Goal: Task Accomplishment & Management: Manage account settings

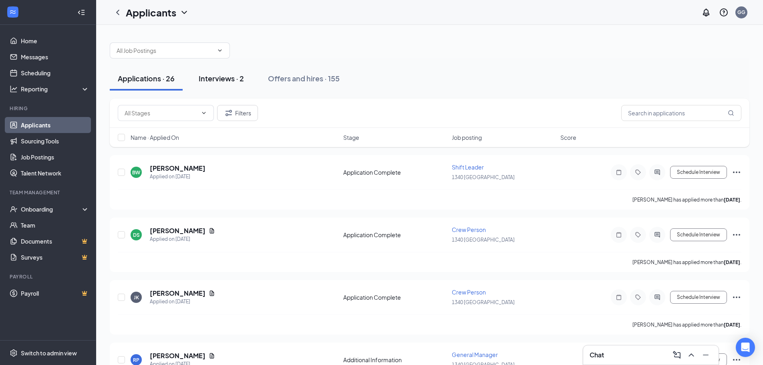
click at [227, 81] on div "Interviews · 2" at bounding box center [221, 78] width 45 height 10
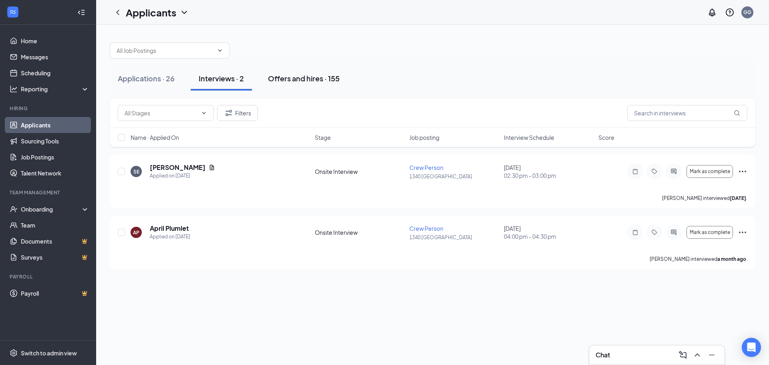
click at [299, 80] on div "Offers and hires · 155" at bounding box center [304, 78] width 72 height 10
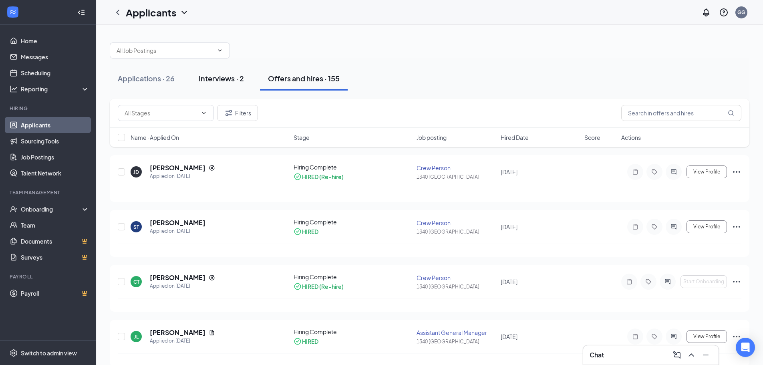
click at [222, 77] on div "Interviews · 2" at bounding box center [221, 78] width 45 height 10
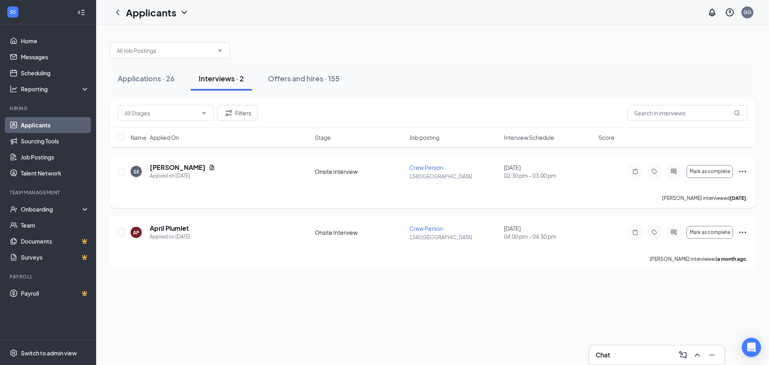
click at [740, 172] on icon "Ellipses" at bounding box center [743, 172] width 10 height 10
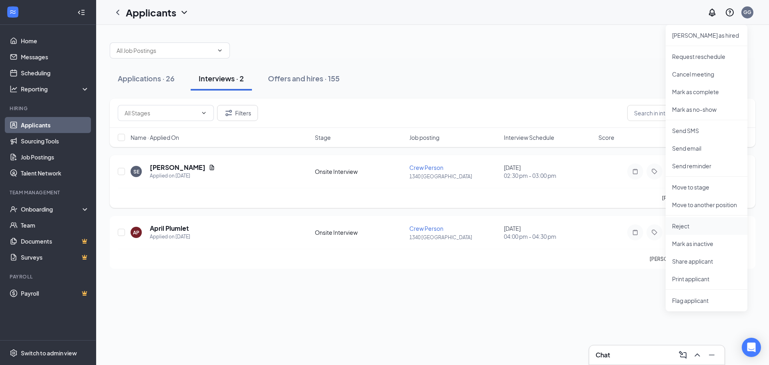
click at [678, 225] on p "Reject" at bounding box center [706, 226] width 69 height 8
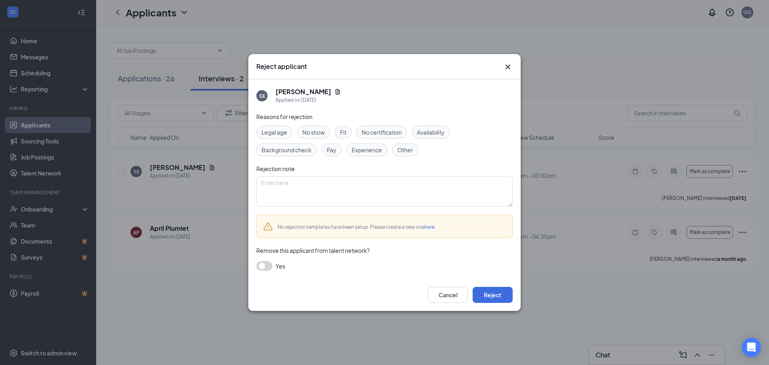
click at [315, 135] on span "No show" at bounding box center [313, 132] width 22 height 9
click at [501, 297] on button "Reject" at bounding box center [493, 295] width 40 height 16
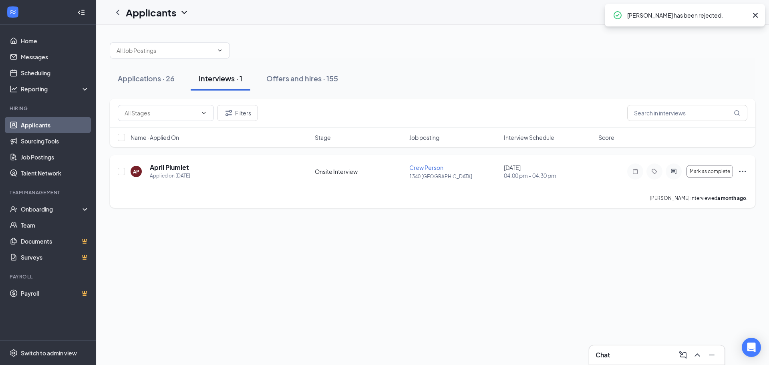
click at [738, 172] on icon "Ellipses" at bounding box center [743, 172] width 10 height 10
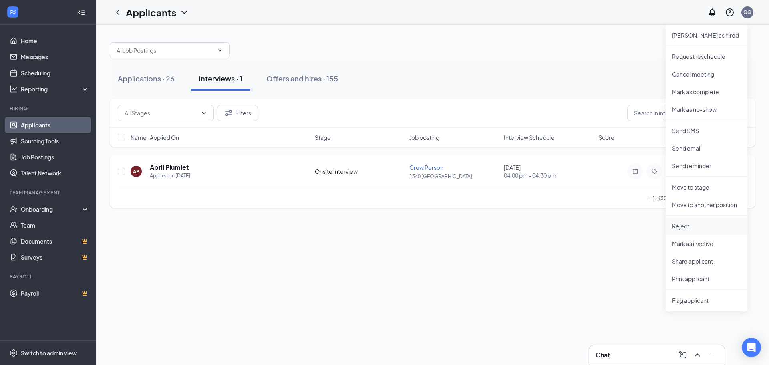
click at [689, 225] on p "Reject" at bounding box center [706, 226] width 69 height 8
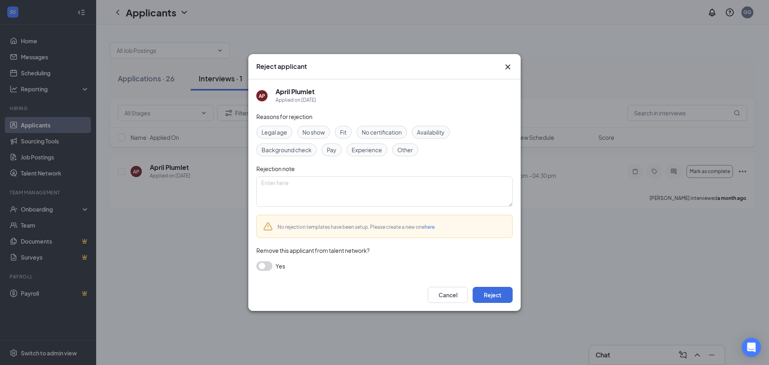
click at [318, 127] on div "No show" at bounding box center [313, 132] width 33 height 13
click at [501, 297] on button "Reject" at bounding box center [493, 295] width 40 height 16
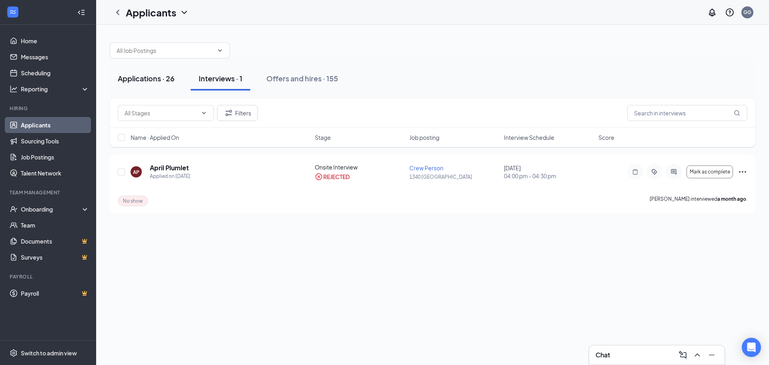
click at [132, 75] on div "Applications · 26" at bounding box center [146, 78] width 57 height 10
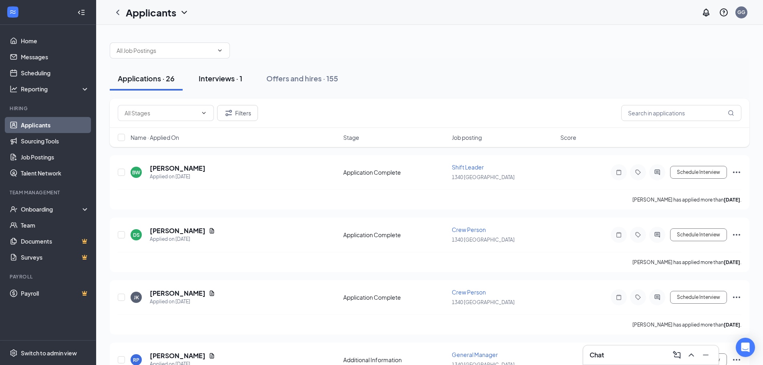
click at [218, 81] on div "Interviews · 1" at bounding box center [221, 78] width 44 height 10
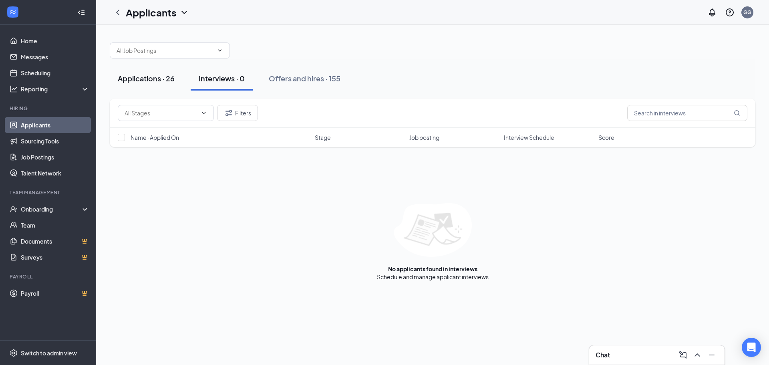
click at [152, 78] on div "Applications · 26" at bounding box center [146, 78] width 57 height 10
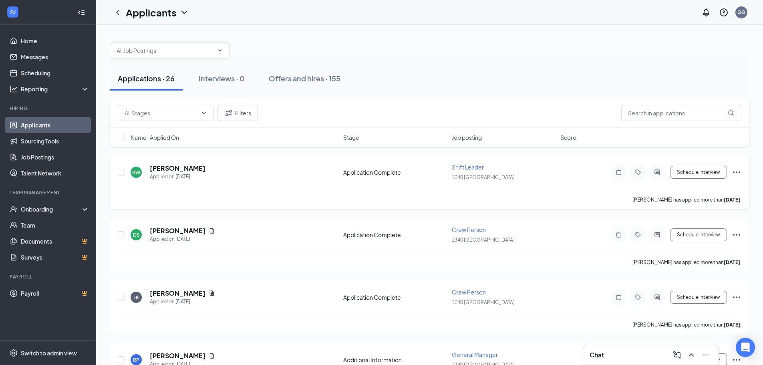
click at [736, 171] on icon "Ellipses" at bounding box center [737, 172] width 10 height 10
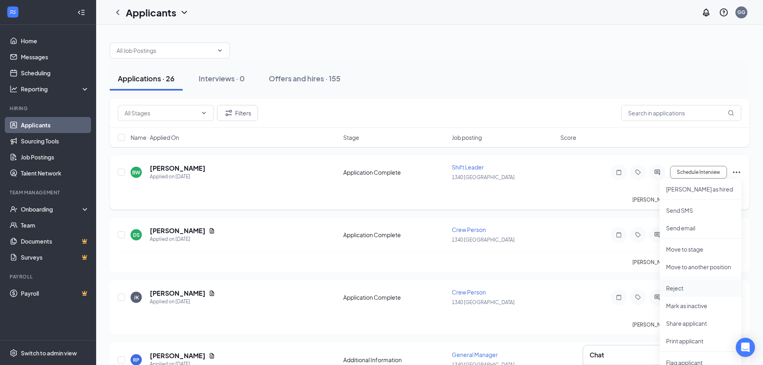
click at [677, 287] on p "Reject" at bounding box center [700, 288] width 69 height 8
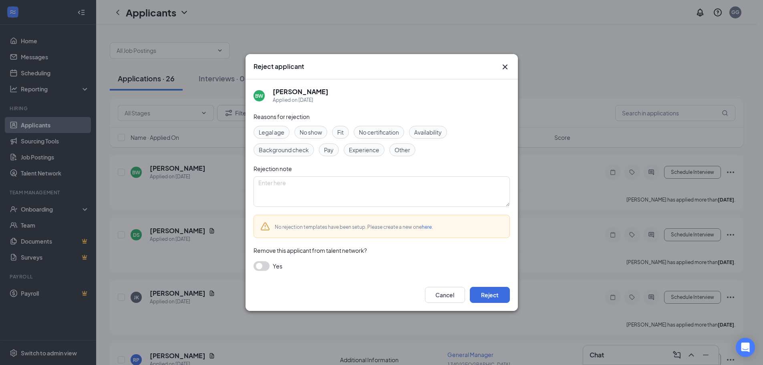
click at [441, 131] on span "Availability" at bounding box center [428, 132] width 28 height 9
click at [492, 296] on button "Reject" at bounding box center [490, 295] width 40 height 16
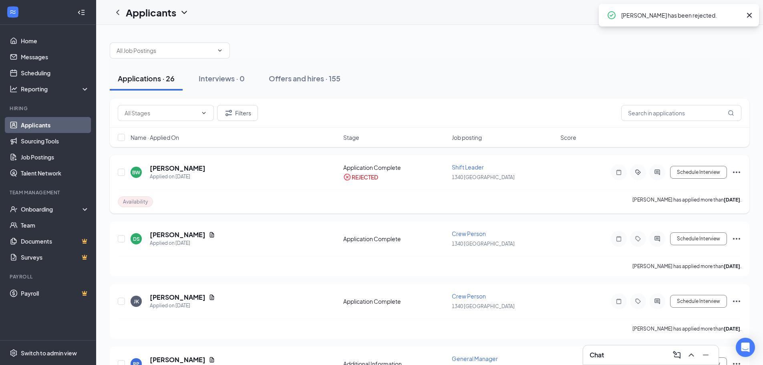
click at [739, 174] on icon "Ellipses" at bounding box center [737, 172] width 10 height 10
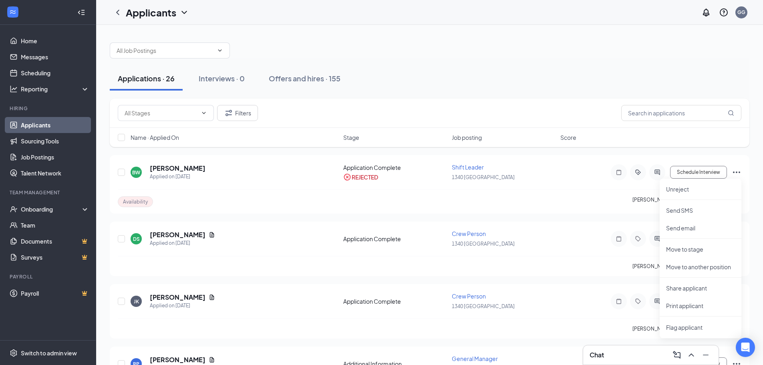
click at [506, 65] on div "Applications · 26 Interviews · 0 Offers and hires · 155" at bounding box center [430, 78] width 640 height 40
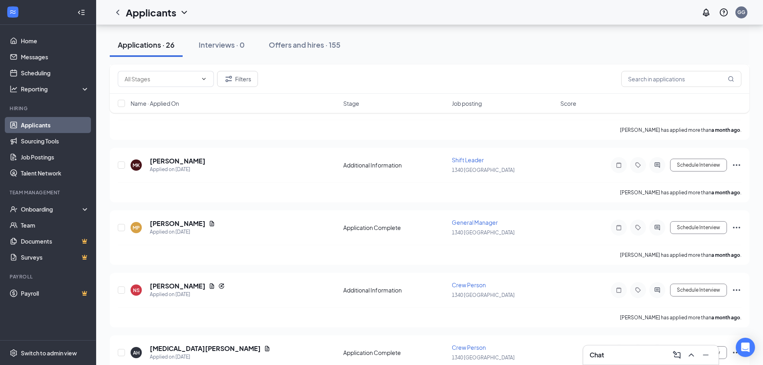
scroll to position [1359, 0]
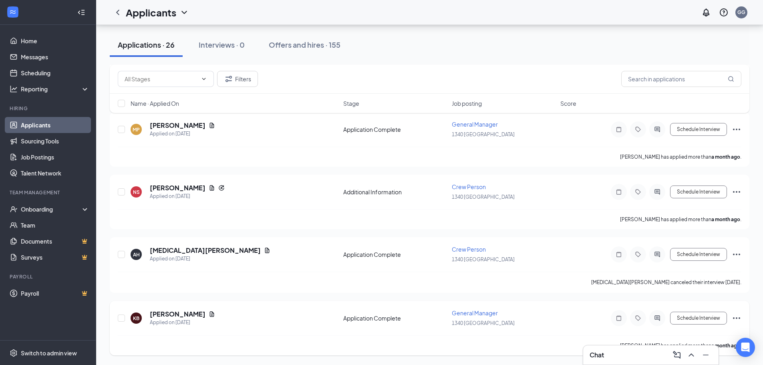
click at [737, 317] on icon "Ellipses" at bounding box center [737, 318] width 10 height 10
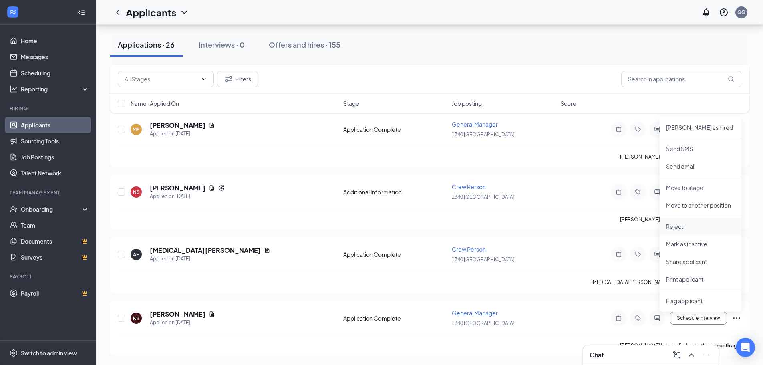
click at [674, 223] on p "Reject" at bounding box center [700, 226] width 69 height 8
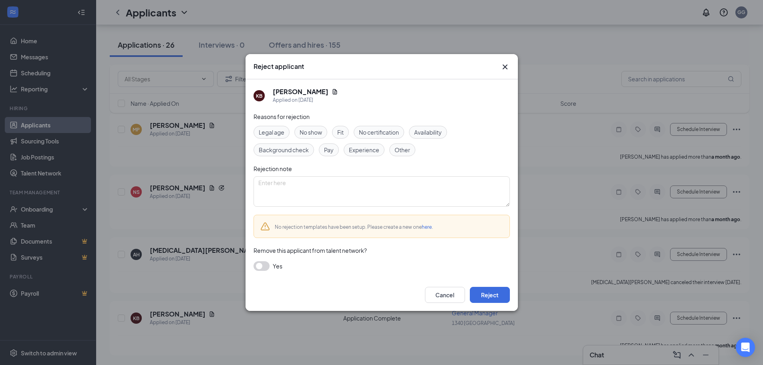
click at [429, 134] on span "Availability" at bounding box center [428, 132] width 28 height 9
click at [492, 298] on button "Reject" at bounding box center [490, 295] width 40 height 16
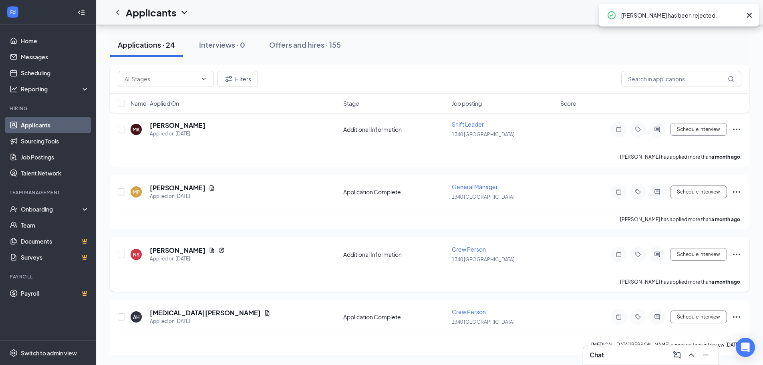
scroll to position [1292, 0]
click at [736, 317] on icon "Ellipses" at bounding box center [736, 317] width 7 height 2
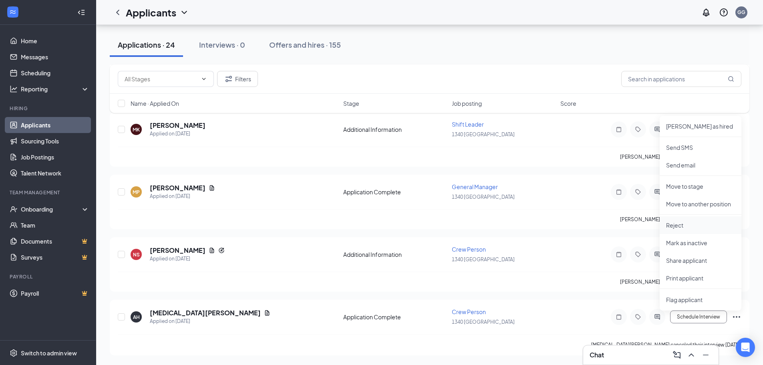
click at [682, 227] on p "Reject" at bounding box center [700, 225] width 69 height 8
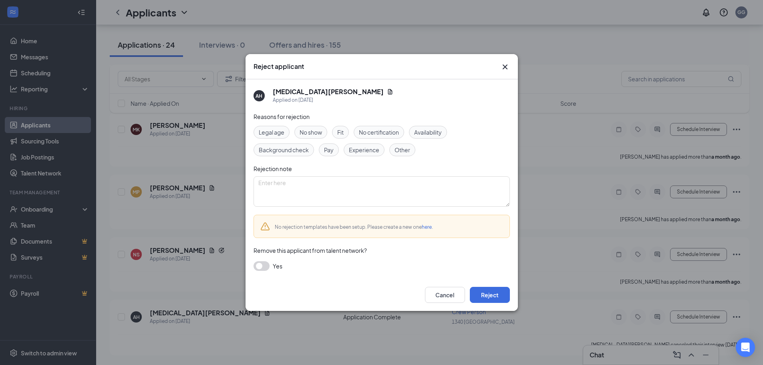
click at [426, 133] on span "Availability" at bounding box center [428, 132] width 28 height 9
click at [491, 294] on button "Reject" at bounding box center [490, 295] width 40 height 16
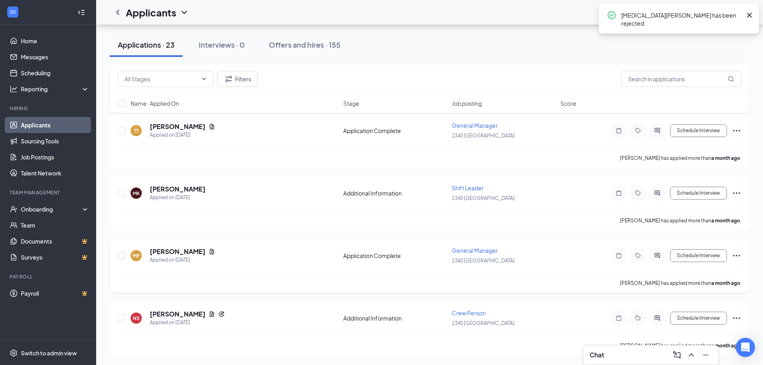
scroll to position [1229, 0]
click at [738, 317] on icon "Ellipses" at bounding box center [737, 318] width 10 height 10
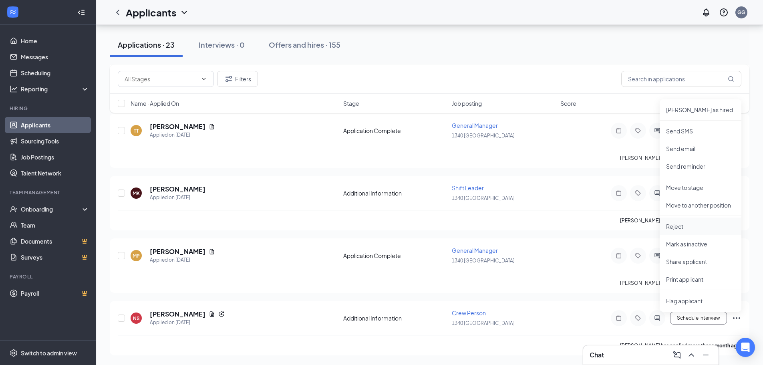
click at [680, 230] on p "Reject" at bounding box center [700, 226] width 69 height 8
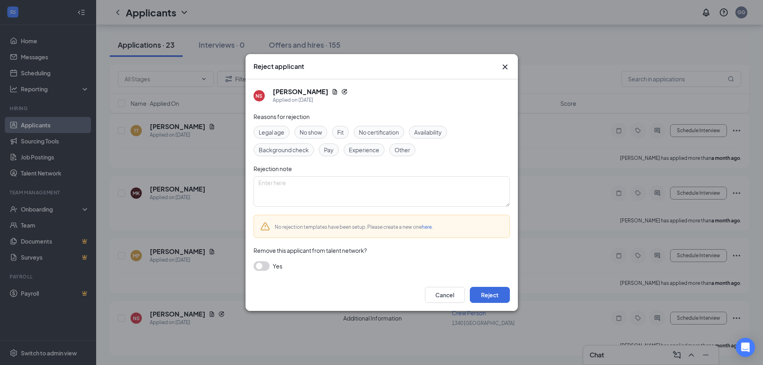
click at [436, 134] on span "Availability" at bounding box center [428, 132] width 28 height 9
click at [487, 294] on button "Reject" at bounding box center [490, 295] width 40 height 16
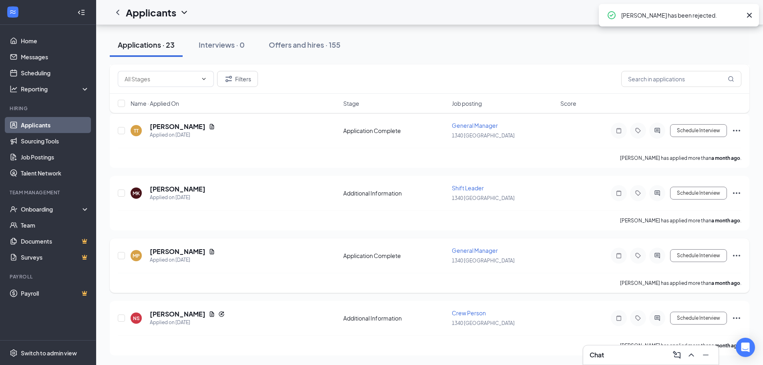
scroll to position [1166, 0]
click at [735, 318] on icon "Ellipses" at bounding box center [737, 318] width 10 height 10
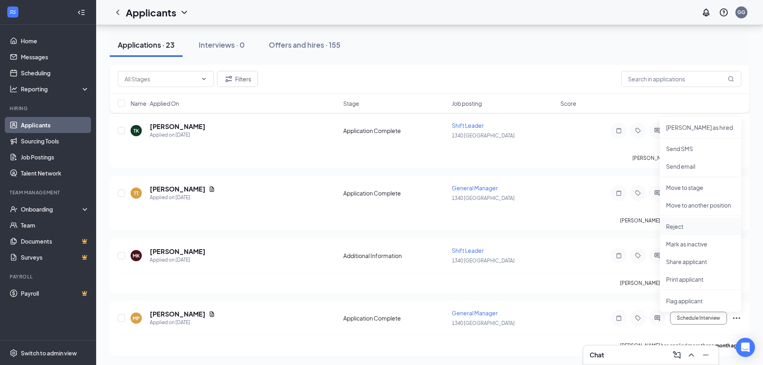
click at [681, 223] on p "Reject" at bounding box center [700, 226] width 69 height 8
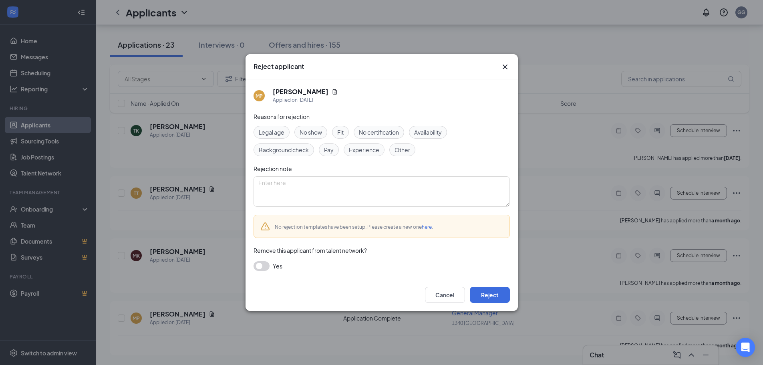
click at [424, 134] on span "Availability" at bounding box center [428, 132] width 28 height 9
click at [498, 293] on button "Reject" at bounding box center [490, 295] width 40 height 16
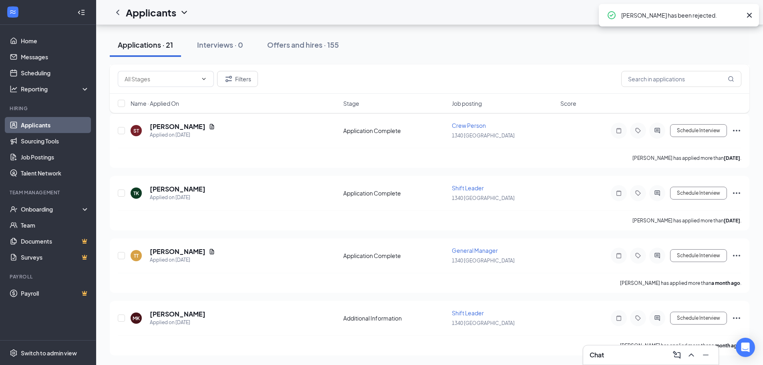
scroll to position [1104, 0]
click at [736, 320] on icon "Ellipses" at bounding box center [737, 318] width 10 height 10
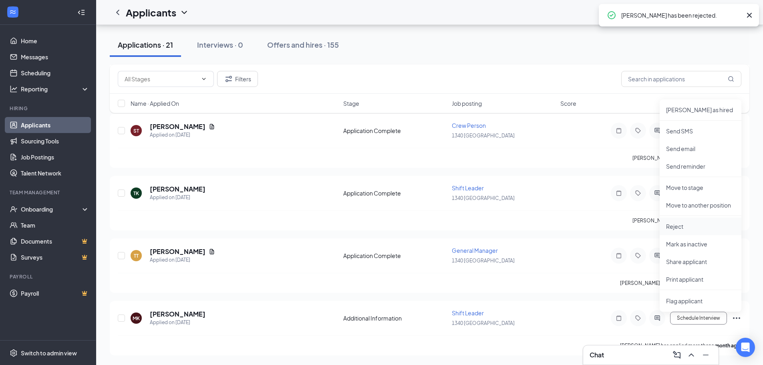
click at [680, 223] on p "Reject" at bounding box center [700, 226] width 69 height 8
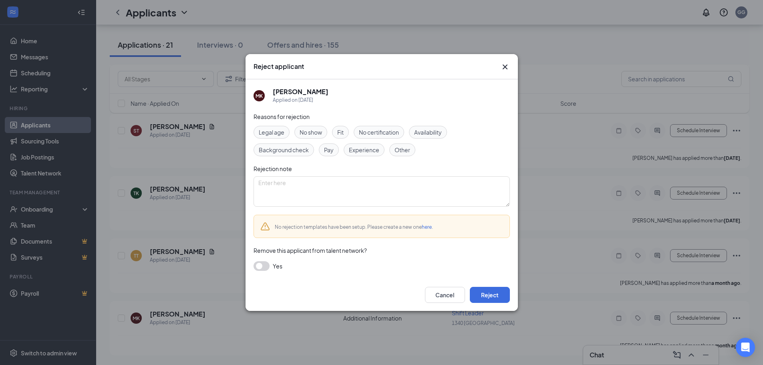
click at [425, 131] on span "Availability" at bounding box center [428, 132] width 28 height 9
click at [499, 298] on button "Reject" at bounding box center [490, 295] width 40 height 16
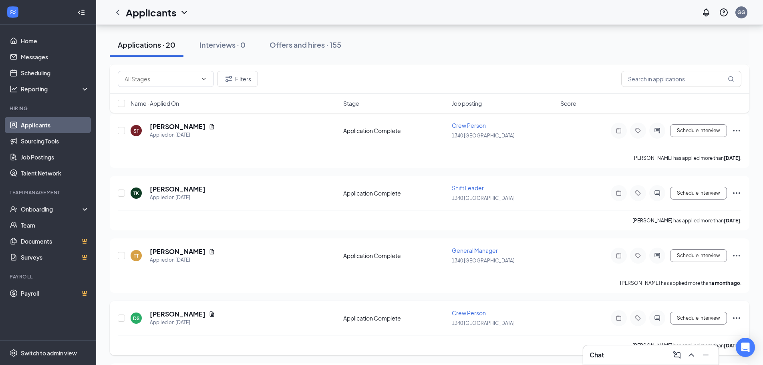
click at [736, 320] on icon "Ellipses" at bounding box center [737, 318] width 10 height 10
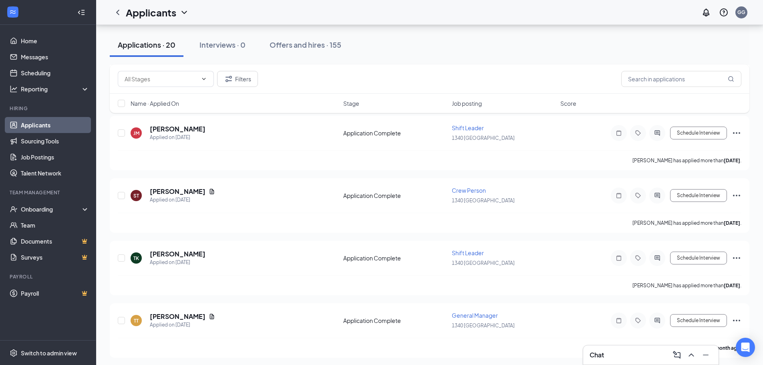
scroll to position [2291, 0]
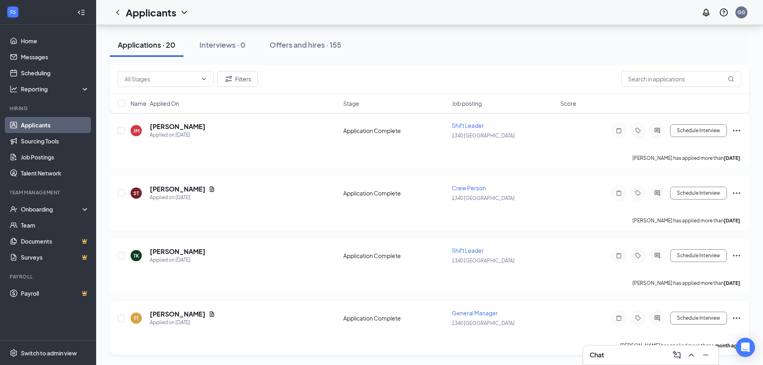
click at [736, 317] on icon "Ellipses" at bounding box center [737, 318] width 10 height 10
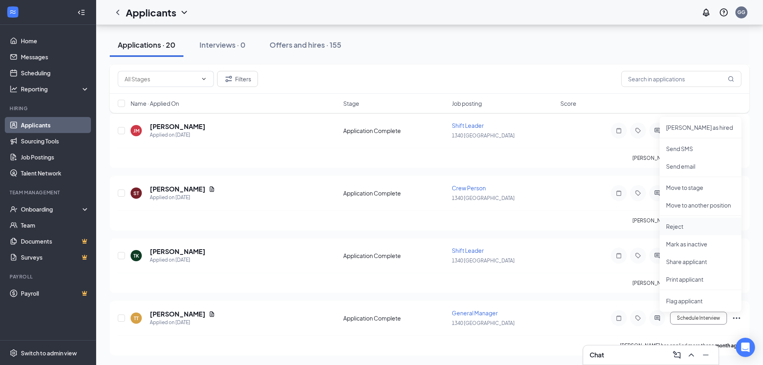
click at [677, 228] on p "Reject" at bounding box center [700, 226] width 69 height 8
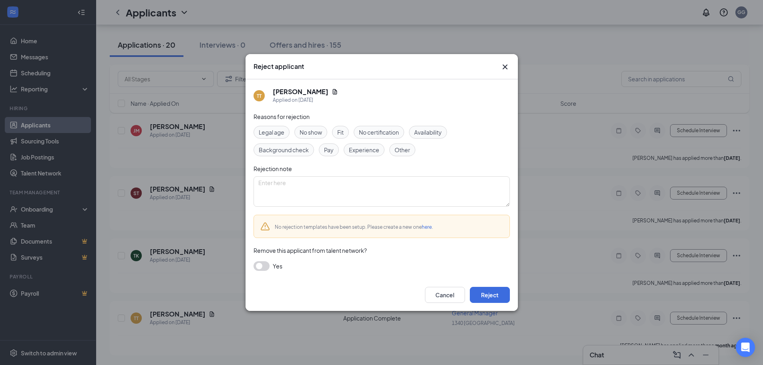
click at [415, 130] on div "Availability" at bounding box center [428, 132] width 38 height 13
click at [487, 296] on button "Reject" at bounding box center [490, 295] width 40 height 16
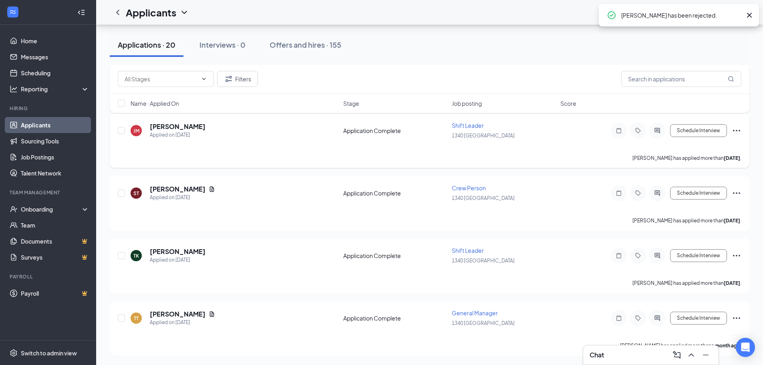
scroll to position [2166, 0]
click at [735, 317] on icon "Ellipses" at bounding box center [737, 318] width 10 height 10
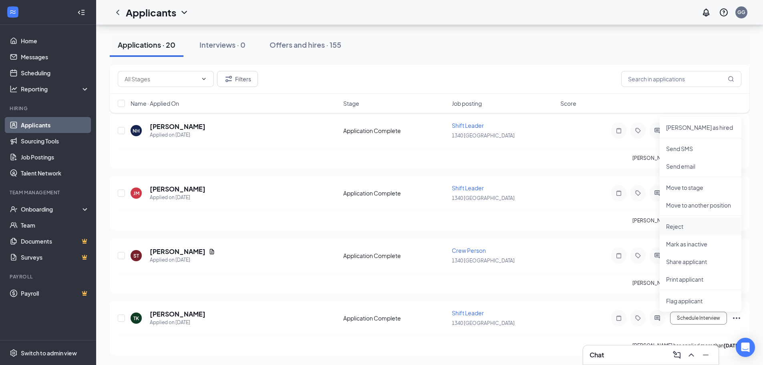
click at [676, 228] on p "Reject" at bounding box center [700, 226] width 69 height 8
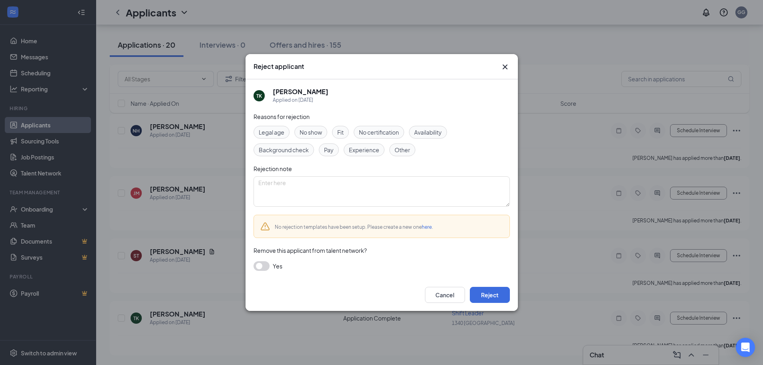
click at [423, 135] on span "Availability" at bounding box center [428, 132] width 28 height 9
click at [487, 296] on button "Reject" at bounding box center [490, 295] width 40 height 16
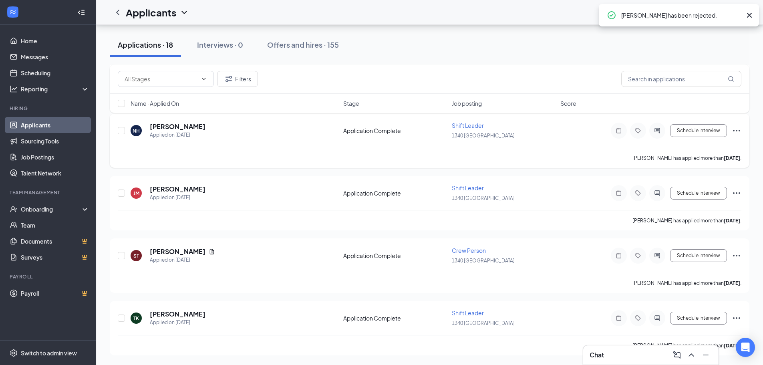
scroll to position [2041, 0]
click at [738, 316] on icon "Ellipses" at bounding box center [737, 318] width 10 height 10
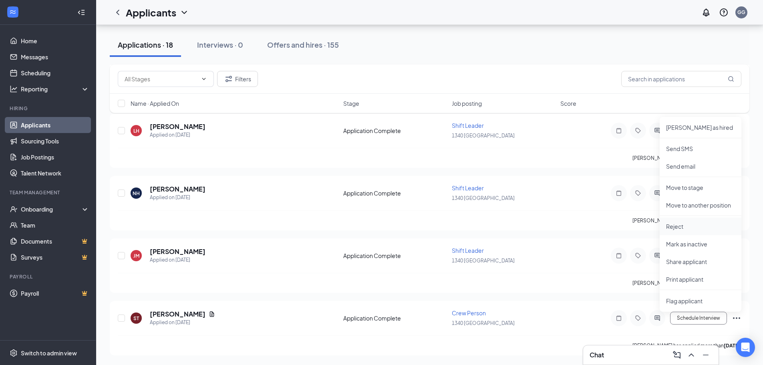
click at [670, 228] on p "Reject" at bounding box center [700, 226] width 69 height 8
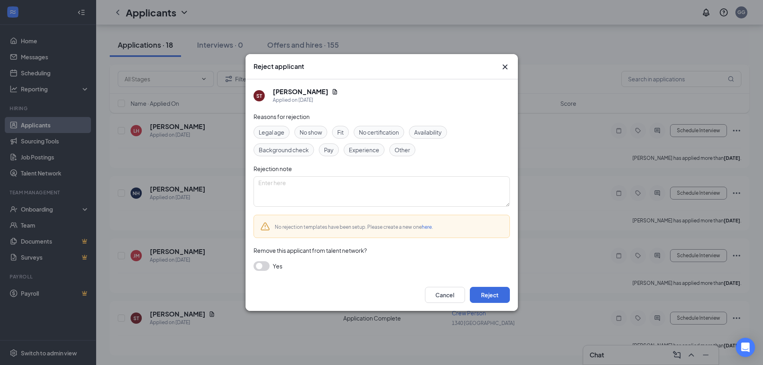
click at [427, 135] on span "Availability" at bounding box center [428, 132] width 28 height 9
click at [486, 298] on button "Reject" at bounding box center [490, 295] width 40 height 16
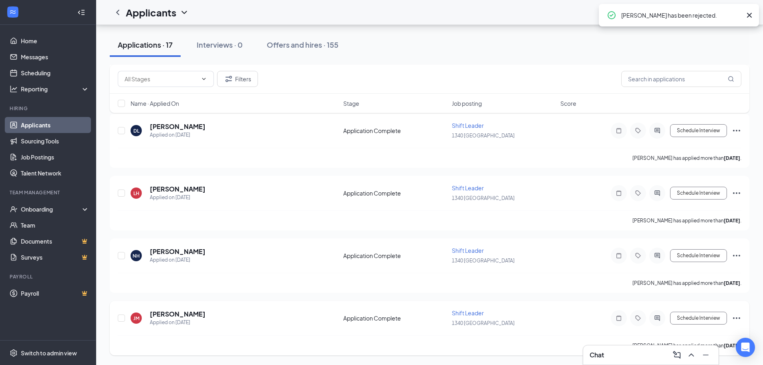
scroll to position [1916, 0]
click at [739, 317] on icon "Ellipses" at bounding box center [737, 318] width 10 height 10
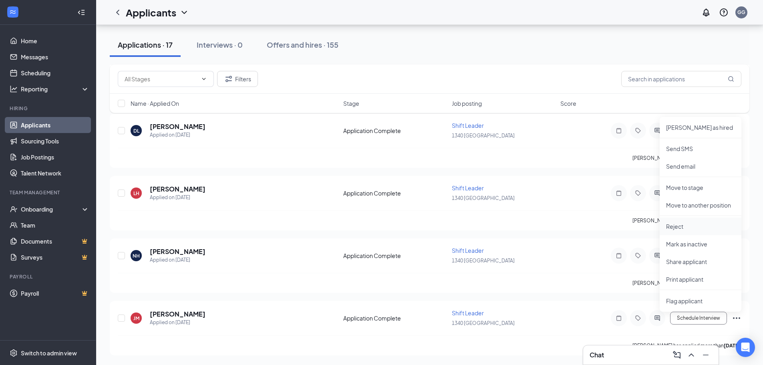
click at [677, 224] on p "Reject" at bounding box center [700, 226] width 69 height 8
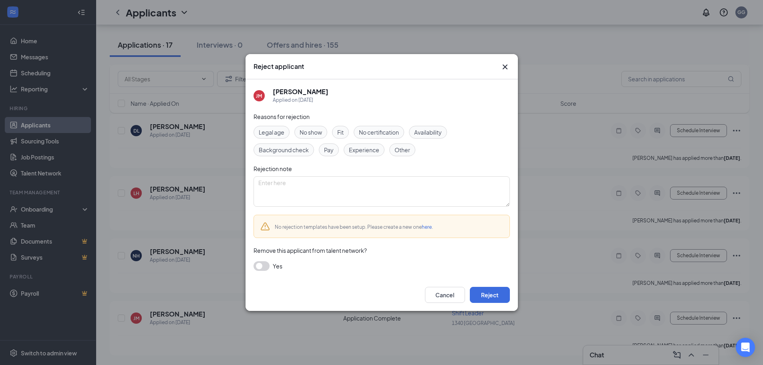
click at [438, 135] on span "Availability" at bounding box center [428, 132] width 28 height 9
click at [493, 293] on button "Reject" at bounding box center [490, 295] width 40 height 16
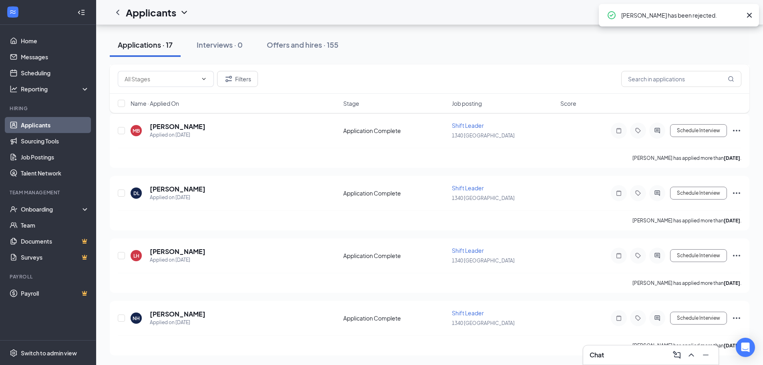
scroll to position [1791, 0]
click at [739, 317] on icon "Ellipses" at bounding box center [737, 318] width 10 height 10
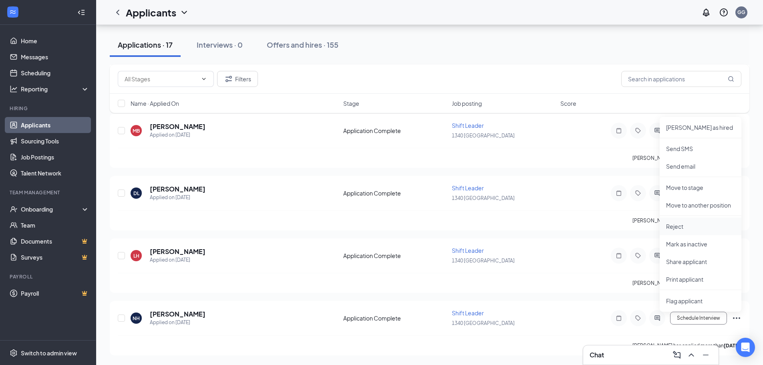
click at [681, 229] on p "Reject" at bounding box center [700, 226] width 69 height 8
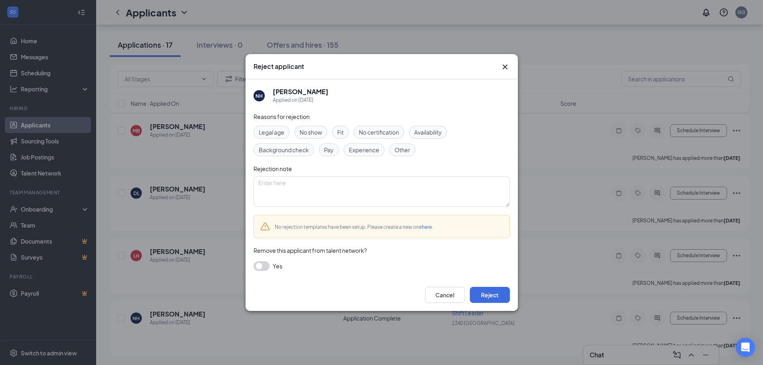
click at [426, 134] on span "Availability" at bounding box center [428, 132] width 28 height 9
click at [497, 292] on button "Reject" at bounding box center [490, 295] width 40 height 16
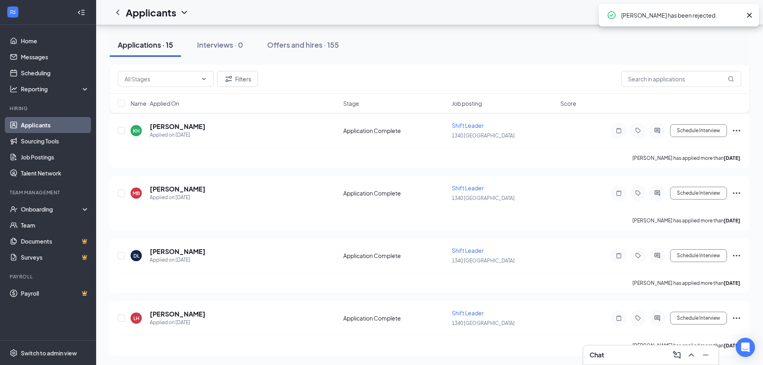
scroll to position [1666, 0]
click at [733, 320] on icon "Ellipses" at bounding box center [737, 318] width 10 height 10
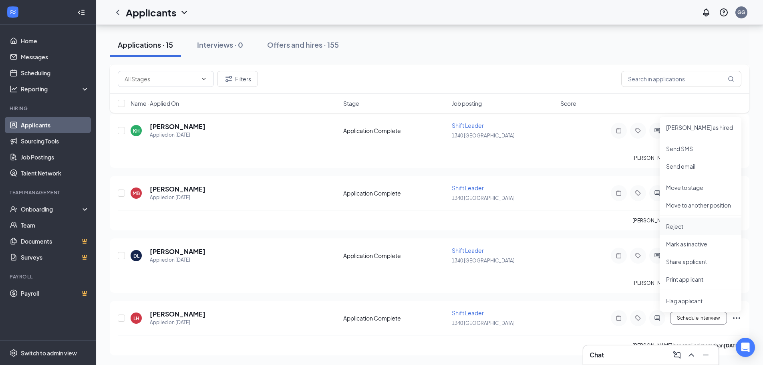
click at [680, 227] on p "Reject" at bounding box center [700, 226] width 69 height 8
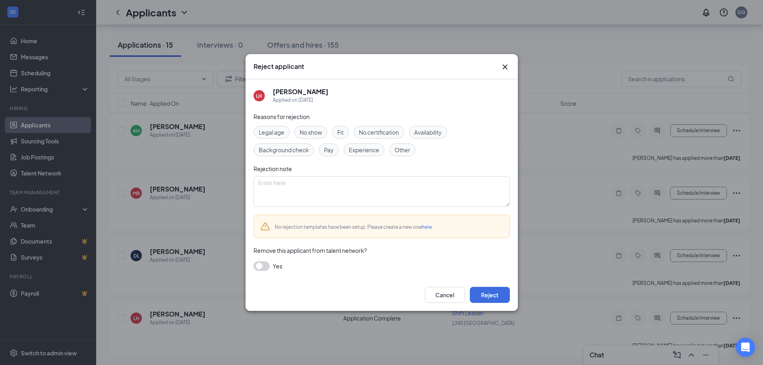
click at [433, 130] on span "Availability" at bounding box center [428, 132] width 28 height 9
click at [483, 295] on button "Reject" at bounding box center [490, 295] width 40 height 16
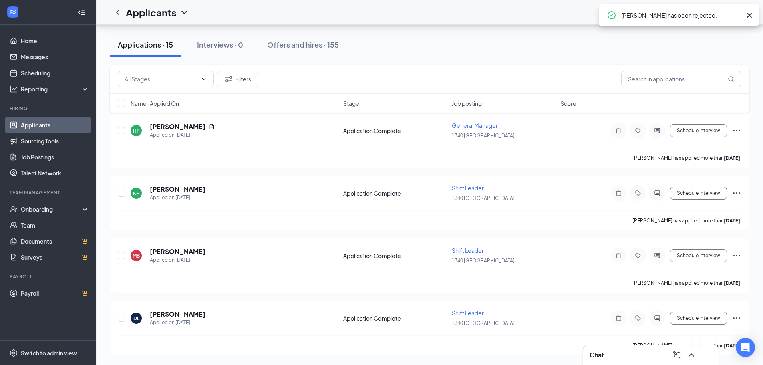
scroll to position [1541, 0]
click at [737, 316] on icon "Ellipses" at bounding box center [737, 318] width 10 height 10
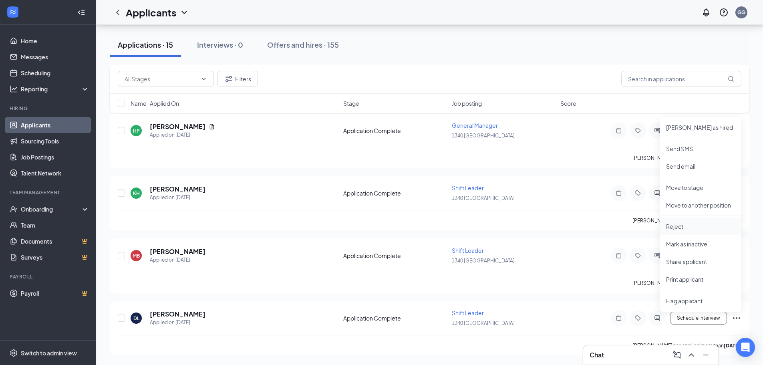
click at [674, 232] on li "Reject" at bounding box center [701, 226] width 82 height 18
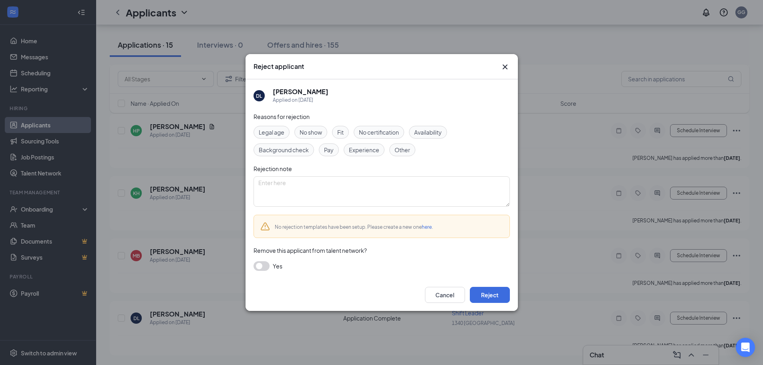
click at [432, 140] on div "Legal age No show Fit No certification Availability Background check Pay Experi…" at bounding box center [382, 141] width 256 height 30
click at [432, 133] on span "Availability" at bounding box center [428, 132] width 28 height 9
click at [479, 294] on button "Reject" at bounding box center [490, 295] width 40 height 16
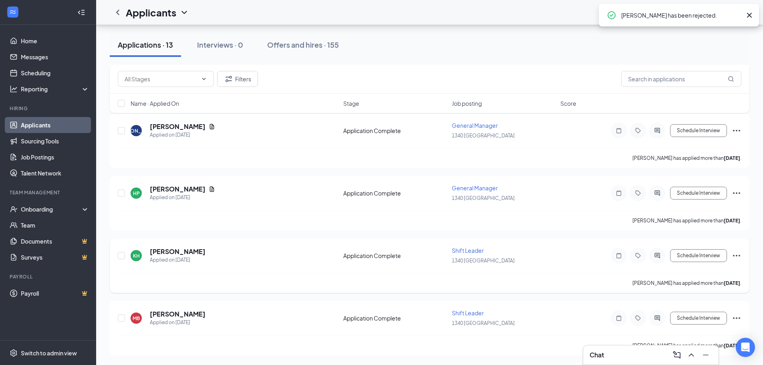
scroll to position [1416, 0]
click at [736, 316] on icon "Ellipses" at bounding box center [737, 318] width 10 height 10
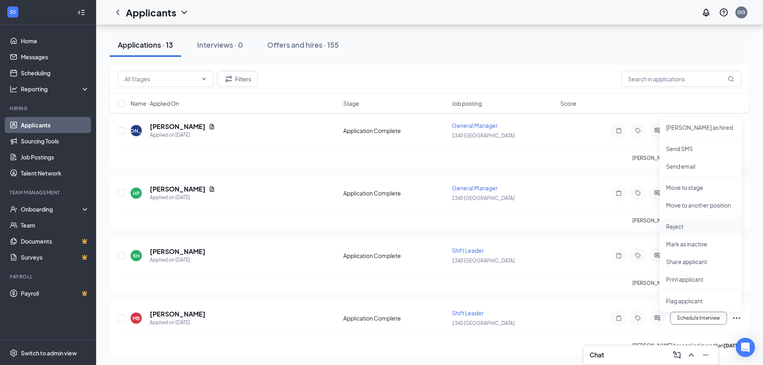
click at [672, 225] on p "Reject" at bounding box center [700, 226] width 69 height 8
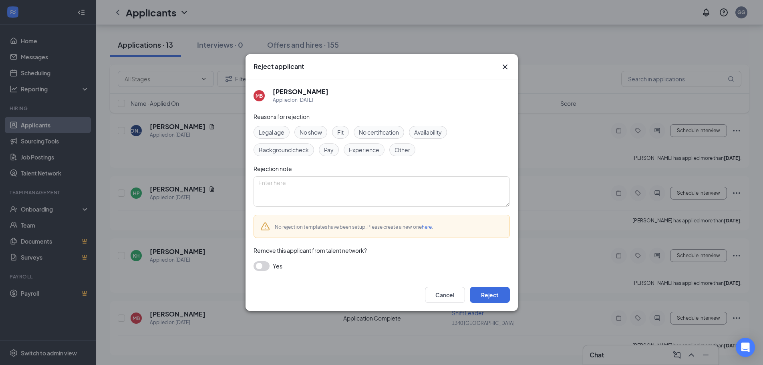
click at [429, 133] on span "Availability" at bounding box center [428, 132] width 28 height 9
click at [479, 296] on button "Reject" at bounding box center [490, 295] width 40 height 16
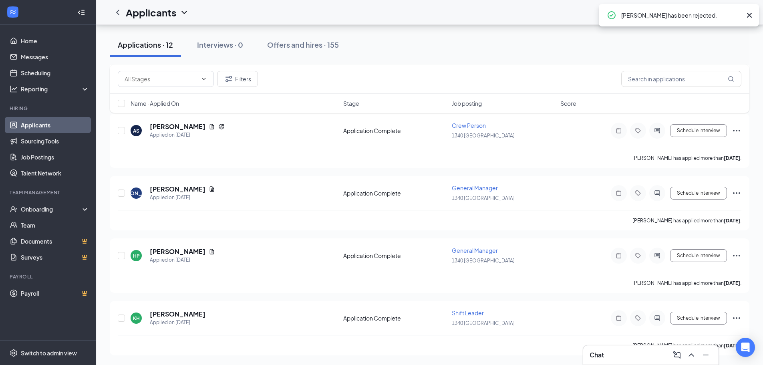
scroll to position [1291, 0]
click at [737, 318] on icon "Ellipses" at bounding box center [736, 318] width 7 height 2
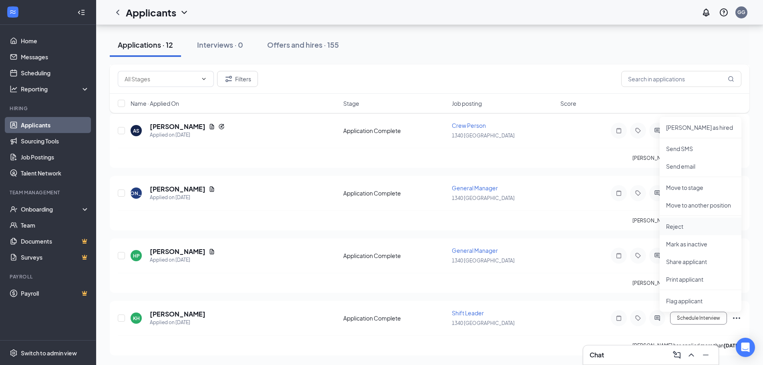
click at [674, 229] on p "Reject" at bounding box center [700, 226] width 69 height 8
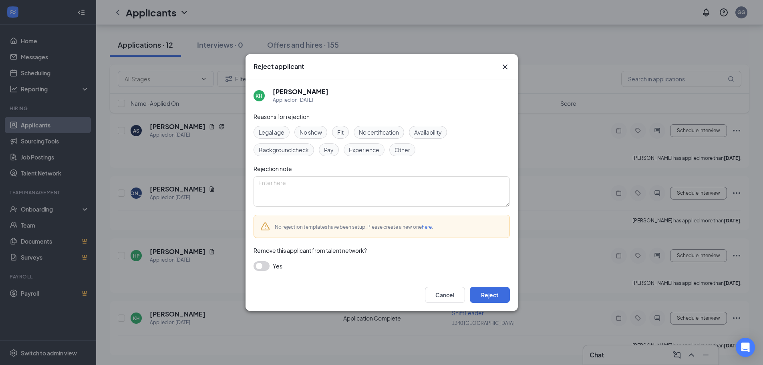
click at [422, 132] on span "Availability" at bounding box center [428, 132] width 28 height 9
click at [480, 290] on button "Reject" at bounding box center [490, 295] width 40 height 16
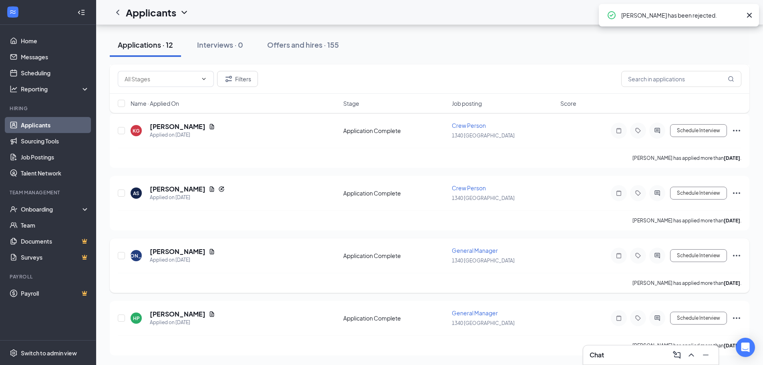
scroll to position [1166, 0]
click at [737, 316] on icon "Ellipses" at bounding box center [737, 318] width 10 height 10
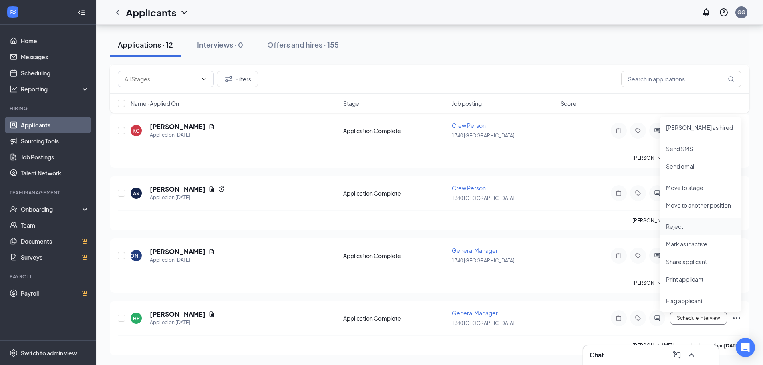
click at [673, 229] on p "Reject" at bounding box center [700, 226] width 69 height 8
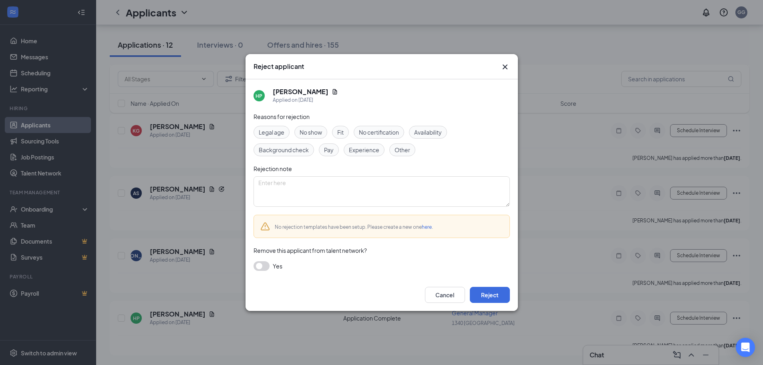
click at [434, 130] on span "Availability" at bounding box center [428, 132] width 28 height 9
click at [479, 292] on button "Reject" at bounding box center [490, 295] width 40 height 16
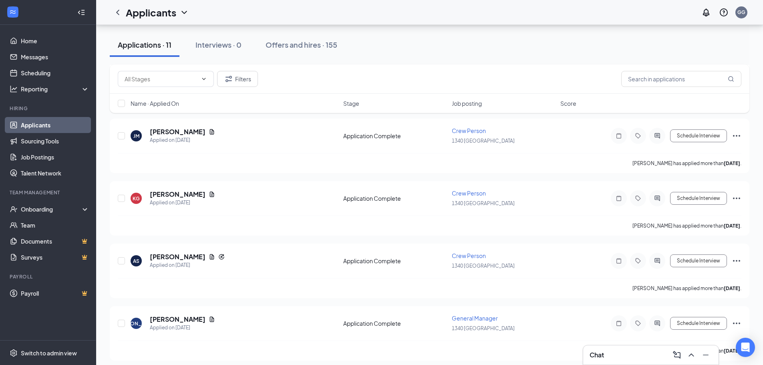
scroll to position [2291, 0]
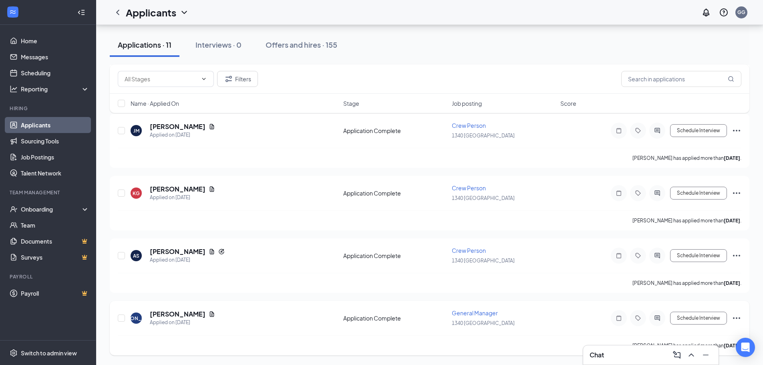
click at [738, 318] on icon "Ellipses" at bounding box center [737, 318] width 10 height 10
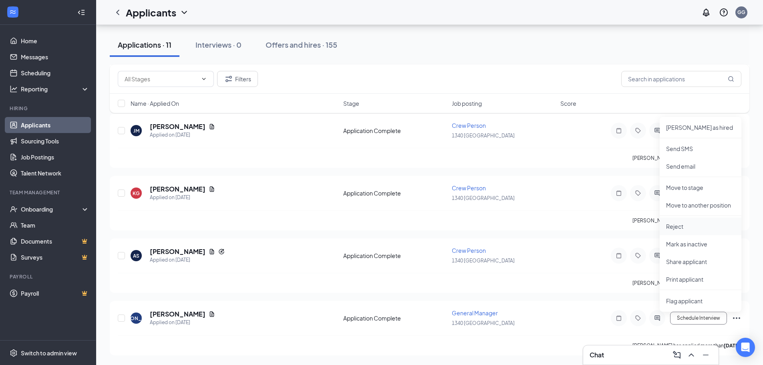
click at [671, 229] on p "Reject" at bounding box center [700, 226] width 69 height 8
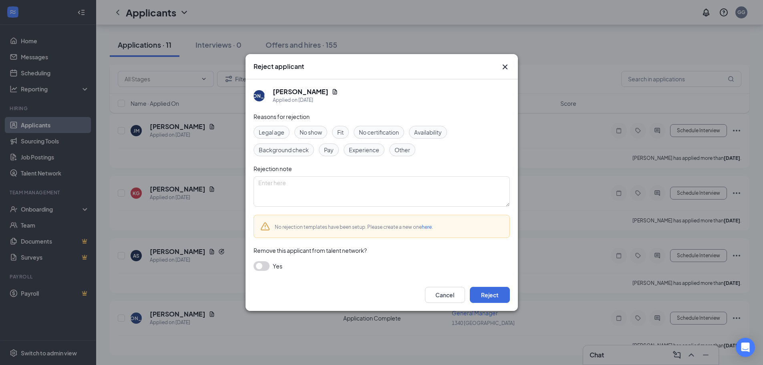
click at [427, 131] on span "Availability" at bounding box center [428, 132] width 28 height 9
drag, startPoint x: 351, startPoint y: 130, endPoint x: 343, endPoint y: 130, distance: 7.6
click at [351, 130] on div "Legal age No show Fit No certification Availability Background check Pay Experi…" at bounding box center [382, 141] width 256 height 30
click at [342, 130] on span "Fit" at bounding box center [340, 132] width 6 height 9
click at [495, 294] on button "Reject" at bounding box center [490, 295] width 40 height 16
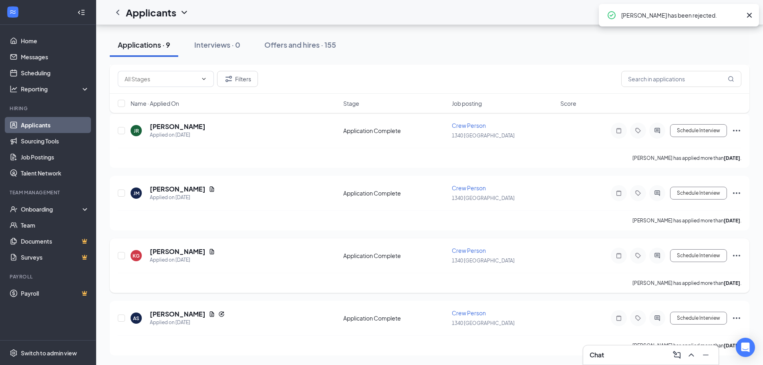
scroll to position [2108, 0]
click at [736, 318] on icon "Ellipses" at bounding box center [737, 318] width 10 height 10
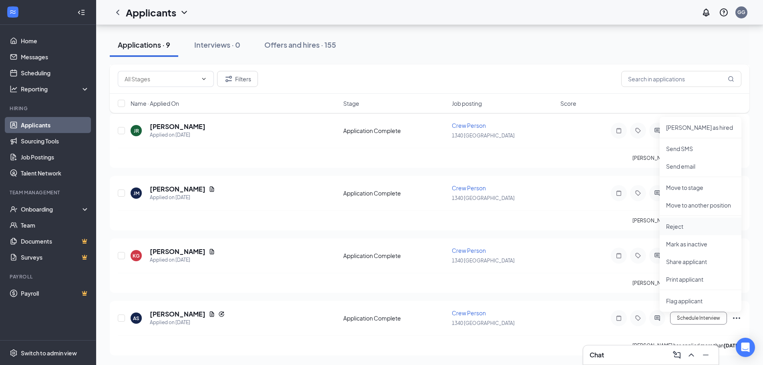
click at [670, 231] on li "Reject" at bounding box center [701, 226] width 82 height 18
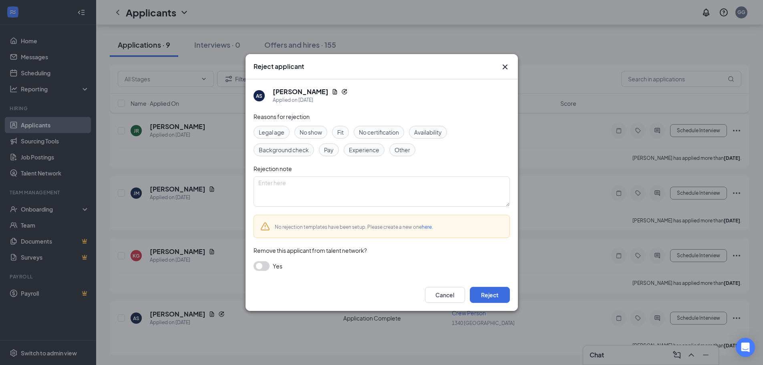
click at [418, 136] on span "Availability" at bounding box center [428, 132] width 28 height 9
click at [487, 294] on button "Reject" at bounding box center [490, 295] width 40 height 16
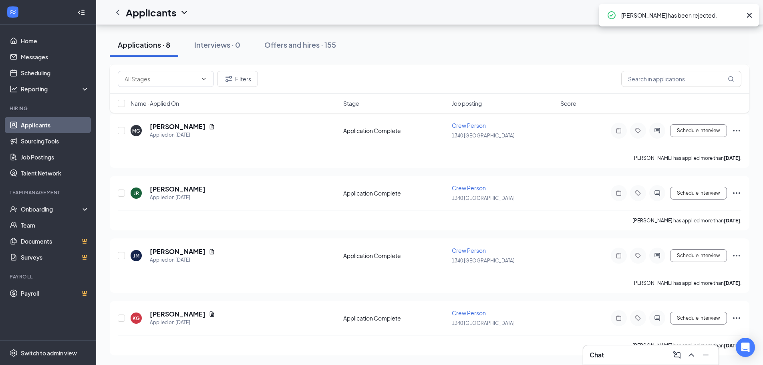
scroll to position [1791, 0]
click at [736, 318] on icon "Ellipses" at bounding box center [737, 318] width 10 height 10
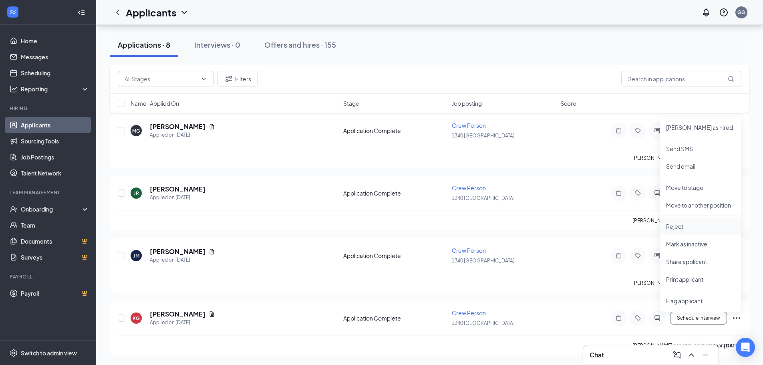
click at [678, 228] on p "Reject" at bounding box center [700, 226] width 69 height 8
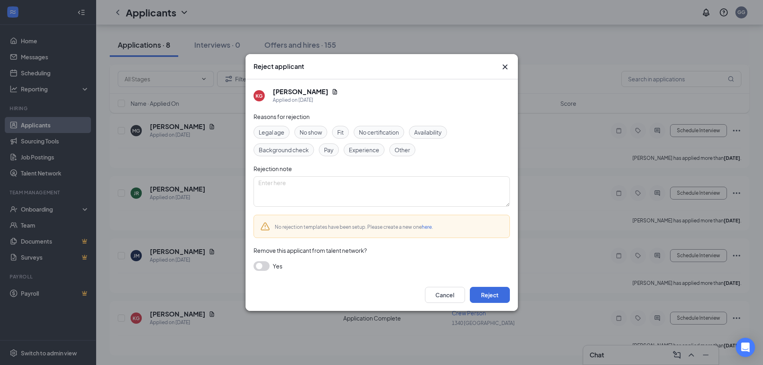
click at [429, 132] on span "Availability" at bounding box center [428, 132] width 28 height 9
click at [495, 298] on button "Reject" at bounding box center [490, 295] width 40 height 16
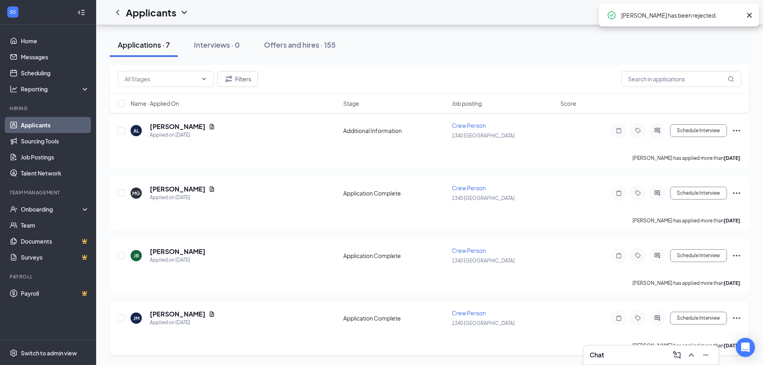
scroll to position [1541, 0]
click at [736, 320] on icon "Ellipses" at bounding box center [737, 318] width 10 height 10
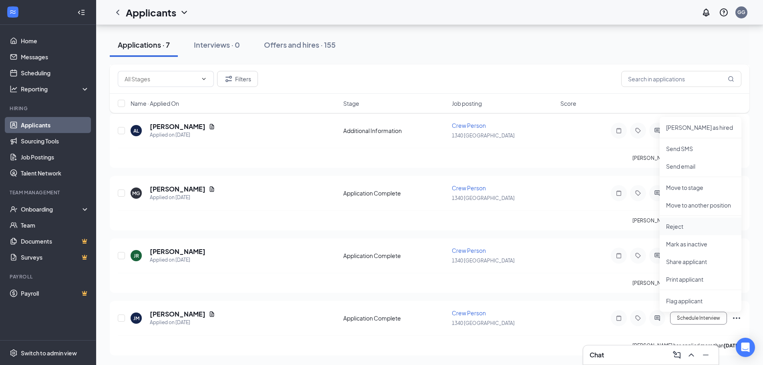
click at [668, 228] on p "Reject" at bounding box center [700, 226] width 69 height 8
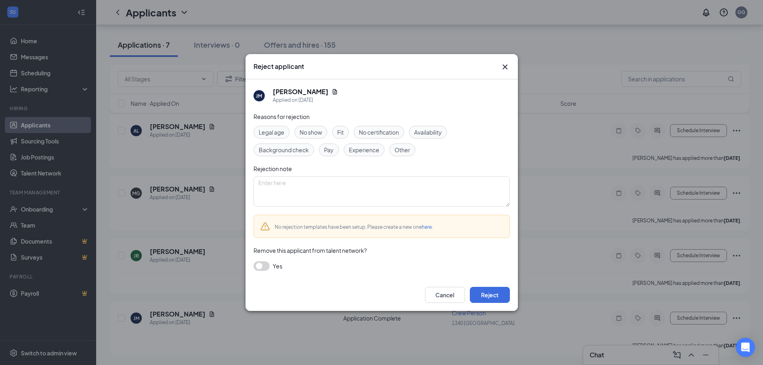
click at [423, 130] on span "Availability" at bounding box center [428, 132] width 28 height 9
click at [493, 293] on button "Reject" at bounding box center [490, 295] width 40 height 16
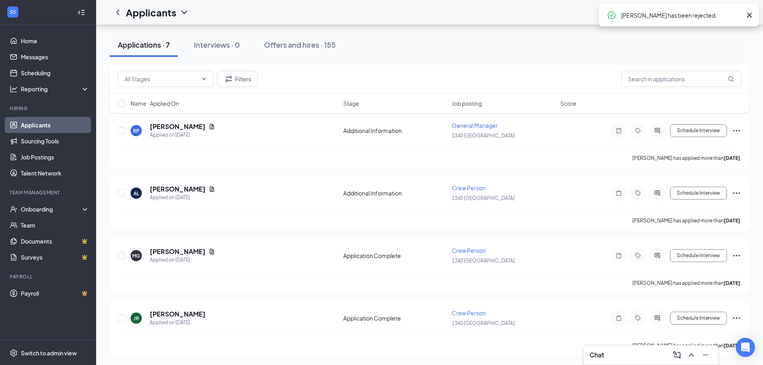
scroll to position [1358, 0]
click at [735, 318] on icon "Ellipses" at bounding box center [737, 318] width 10 height 10
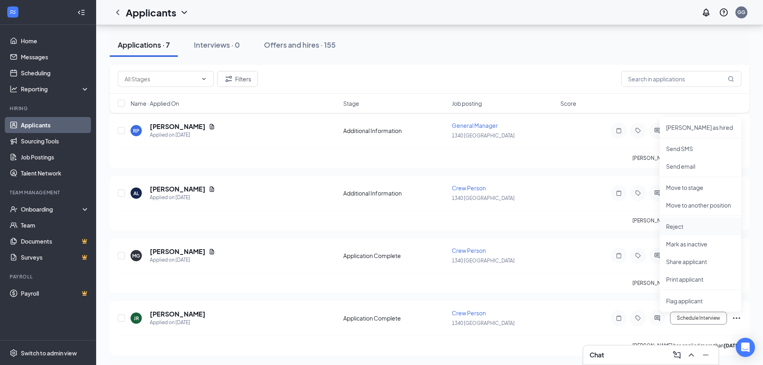
click at [683, 227] on p "Reject" at bounding box center [700, 226] width 69 height 8
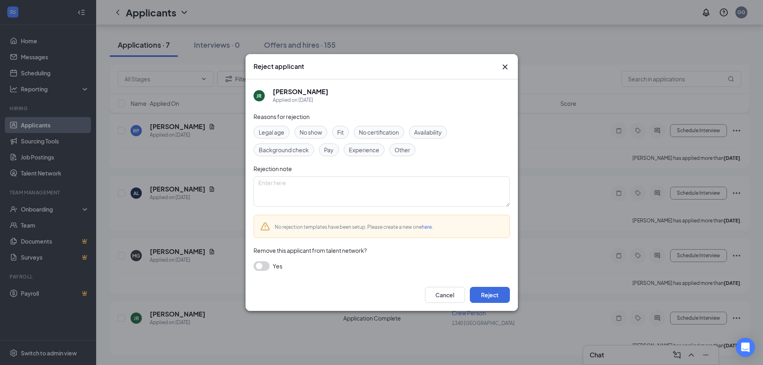
click at [438, 135] on span "Availability" at bounding box center [428, 132] width 28 height 9
click at [485, 291] on button "Reject" at bounding box center [490, 295] width 40 height 16
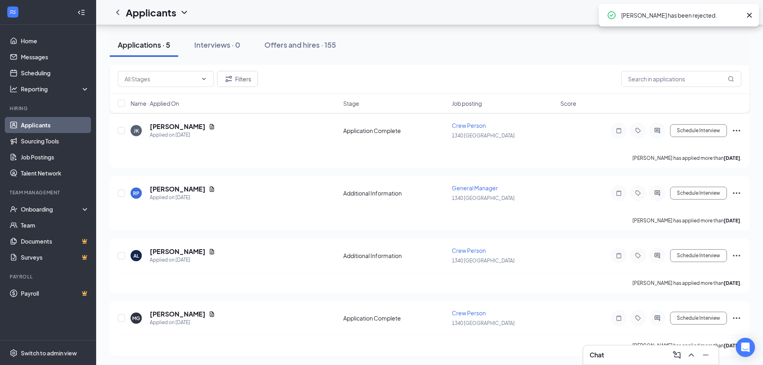
scroll to position [1041, 0]
click at [737, 318] on icon "Ellipses" at bounding box center [737, 318] width 10 height 10
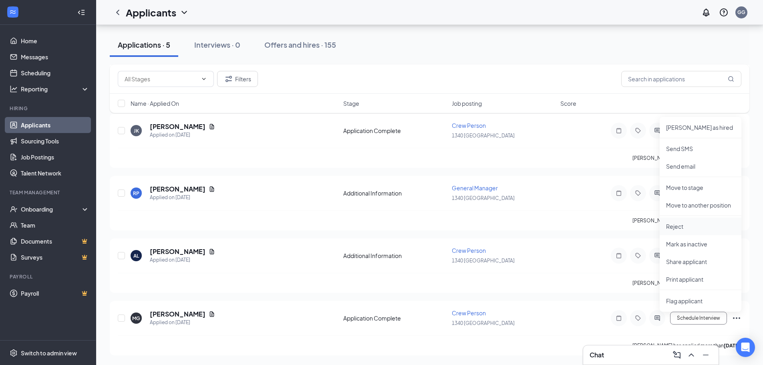
click at [674, 229] on p "Reject" at bounding box center [700, 226] width 69 height 8
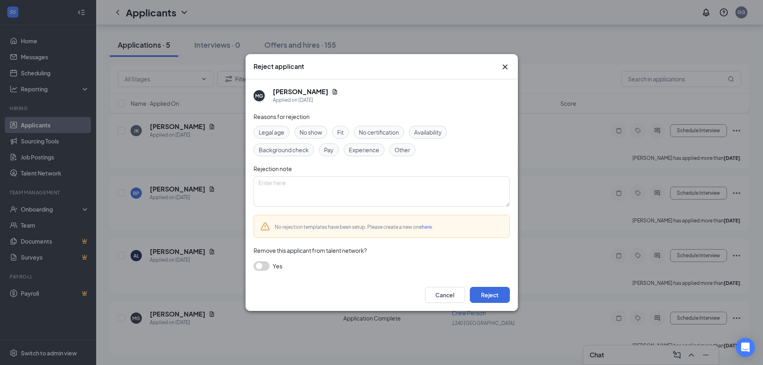
click at [431, 128] on span "Availability" at bounding box center [428, 132] width 28 height 9
click at [484, 289] on button "Reject" at bounding box center [490, 295] width 40 height 16
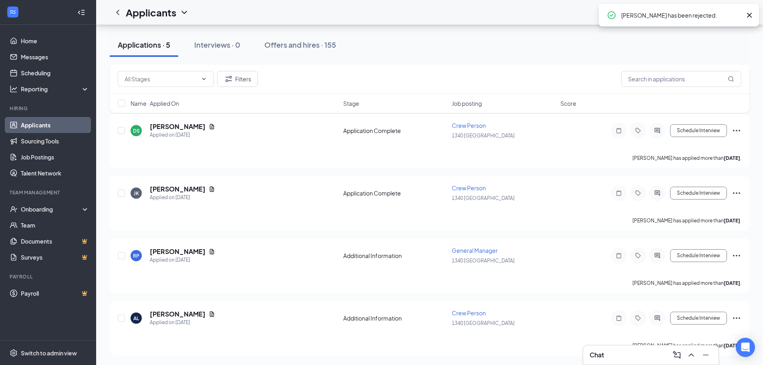
scroll to position [858, 0]
click at [739, 318] on icon "Ellipses" at bounding box center [736, 318] width 7 height 2
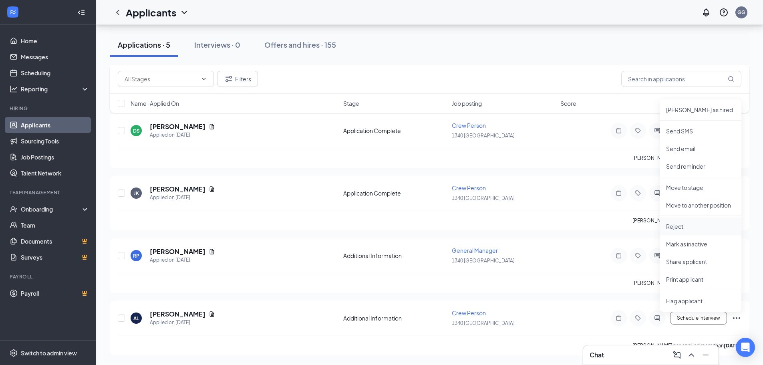
click at [679, 229] on p "Reject" at bounding box center [700, 226] width 69 height 8
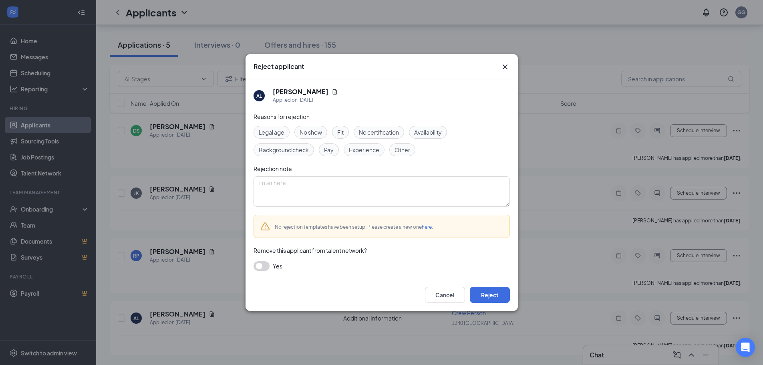
click at [439, 137] on div "Availability" at bounding box center [428, 132] width 38 height 13
click at [492, 291] on button "Reject" at bounding box center [490, 295] width 40 height 16
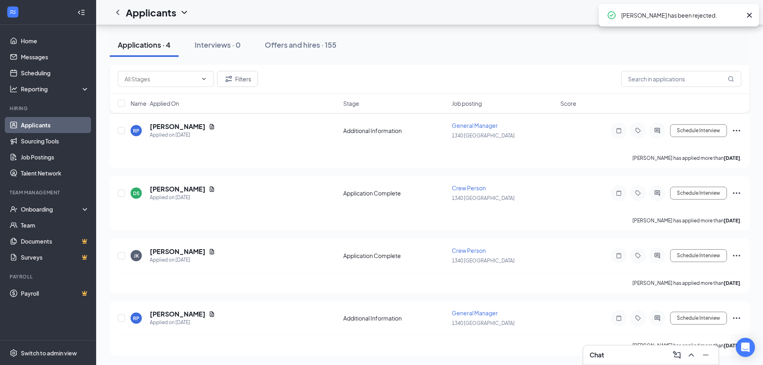
scroll to position [608, 0]
click at [736, 256] on icon "Ellipses" at bounding box center [737, 256] width 10 height 10
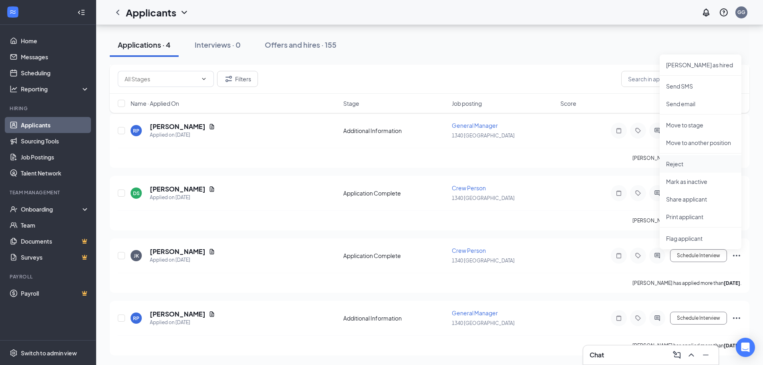
click at [676, 165] on p "Reject" at bounding box center [700, 164] width 69 height 8
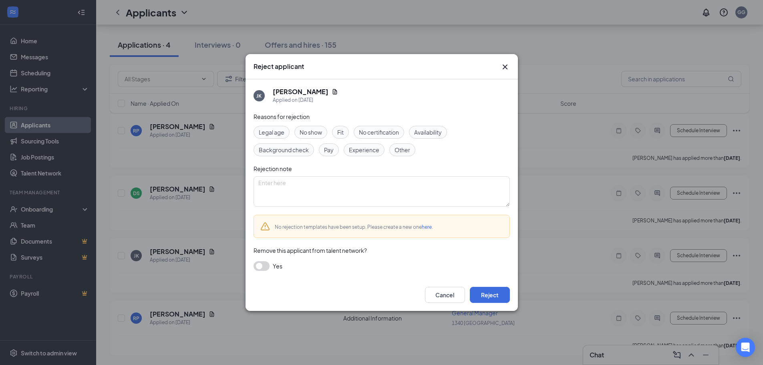
click at [425, 131] on span "Availability" at bounding box center [428, 132] width 28 height 9
click at [481, 293] on button "Reject" at bounding box center [490, 295] width 40 height 16
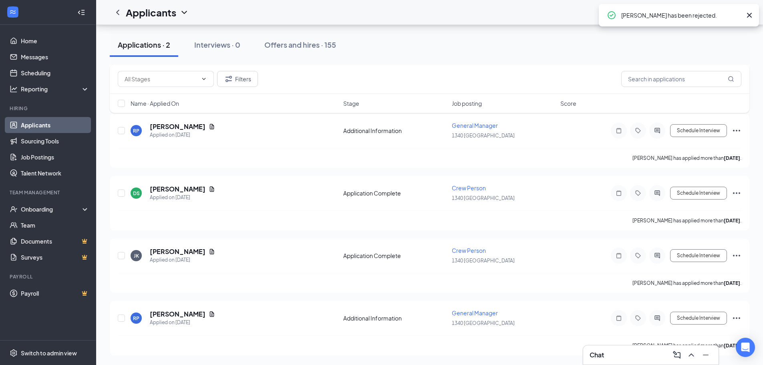
scroll to position [292, 0]
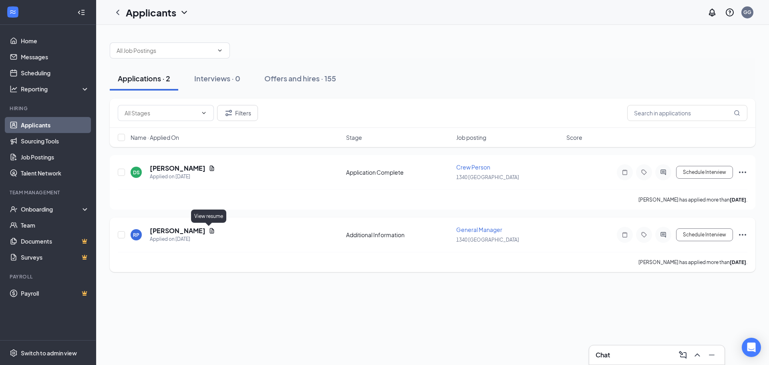
click at [209, 229] on icon "Document" at bounding box center [212, 230] width 6 height 6
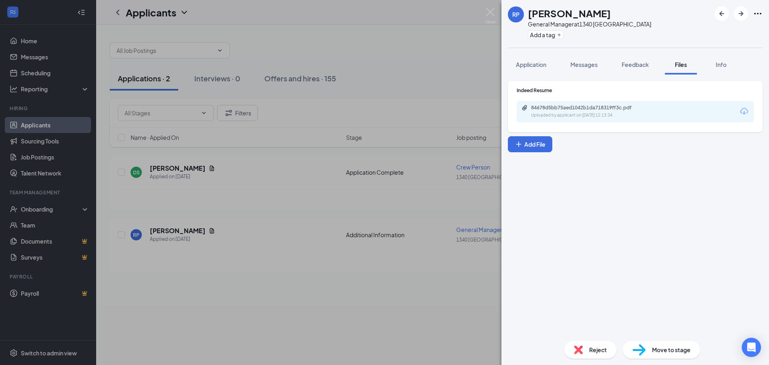
click at [595, 104] on div "84678d5bb75aed1042b1da718319ff3c.pdf Uploaded by applicant on [DATE] 12:13:34" at bounding box center [635, 111] width 237 height 21
click at [591, 108] on div "84678d5bb75aed1042b1da718319ff3c.pdf" at bounding box center [587, 108] width 112 height 6
click at [539, 61] on span "Application" at bounding box center [531, 64] width 30 height 7
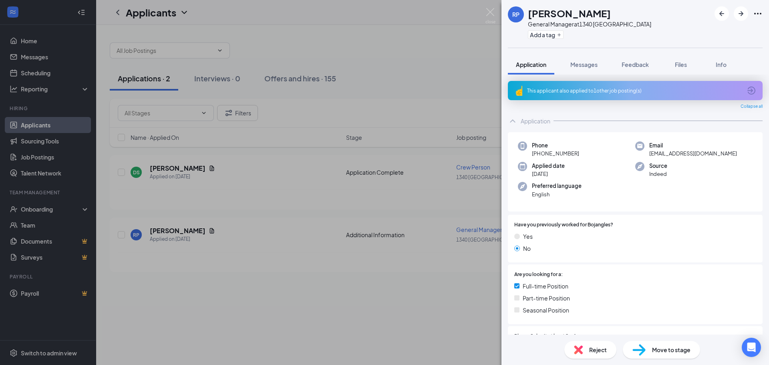
click at [601, 93] on div "This applicant also applied to 1 other job posting(s)" at bounding box center [634, 90] width 215 height 7
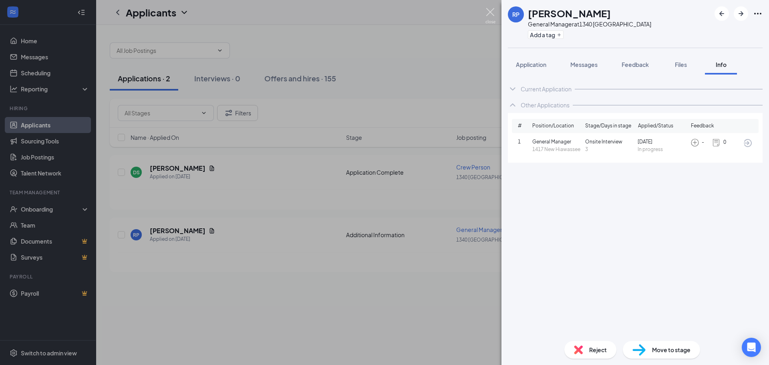
click at [487, 16] on img at bounding box center [490, 16] width 10 height 16
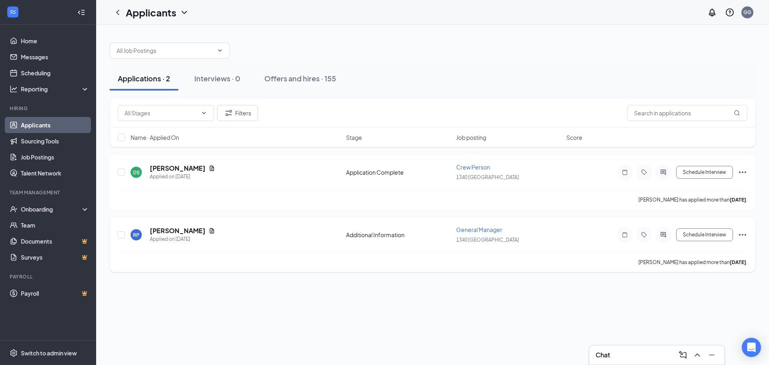
click at [741, 236] on icon "Ellipses" at bounding box center [743, 235] width 10 height 10
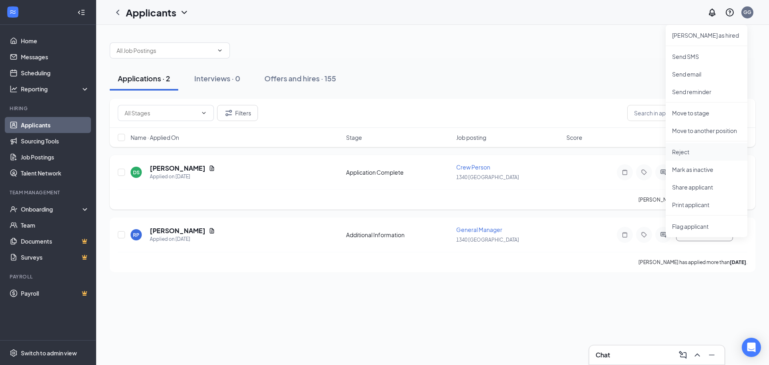
click at [674, 155] on p "Reject" at bounding box center [706, 152] width 69 height 8
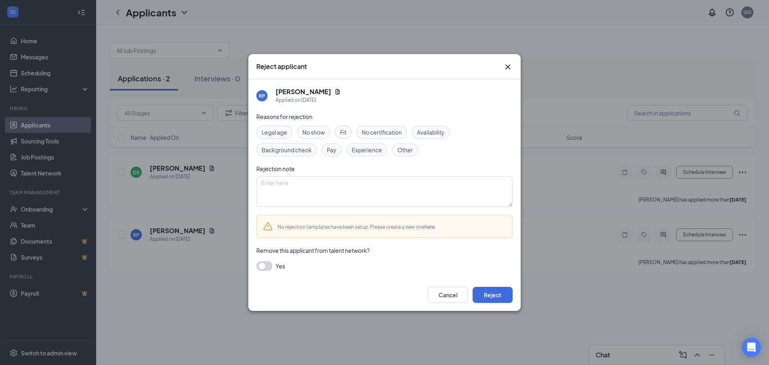
click at [409, 151] on span "Other" at bounding box center [405, 149] width 16 height 9
click at [488, 294] on button "Reject" at bounding box center [493, 295] width 40 height 16
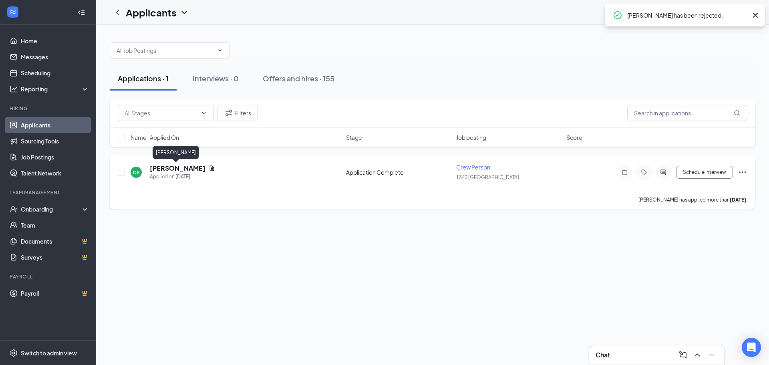
click at [183, 169] on h5 "[PERSON_NAME]" at bounding box center [178, 168] width 56 height 9
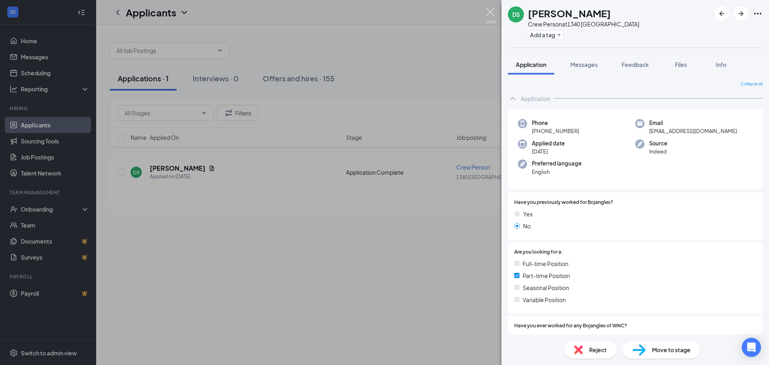
click at [489, 14] on img at bounding box center [490, 16] width 10 height 16
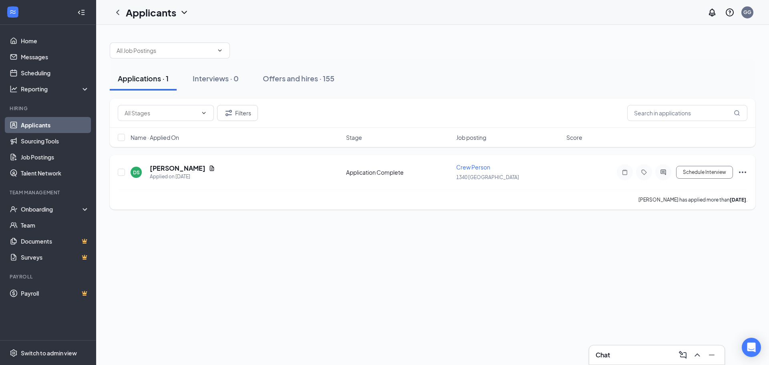
click at [744, 173] on icon "Ellipses" at bounding box center [743, 172] width 10 height 10
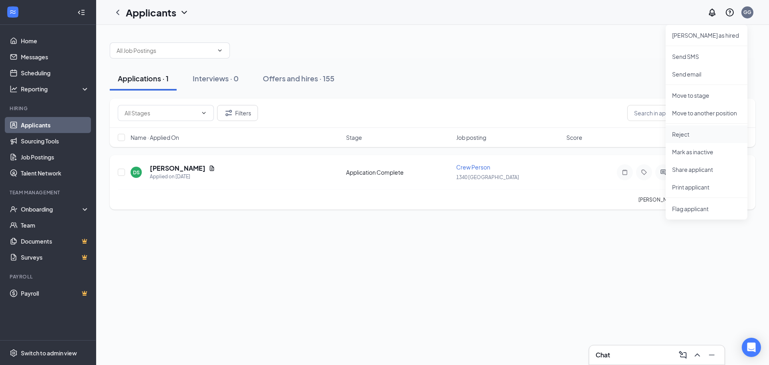
click at [688, 134] on p "Reject" at bounding box center [706, 134] width 69 height 8
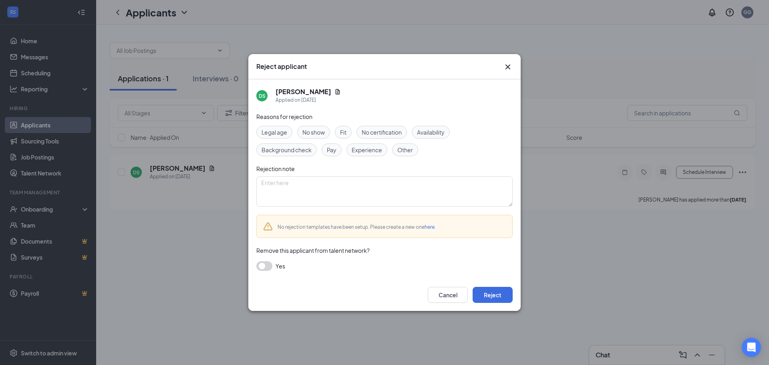
click at [435, 137] on div "Availability" at bounding box center [431, 132] width 38 height 13
click at [497, 295] on button "Reject" at bounding box center [493, 295] width 40 height 16
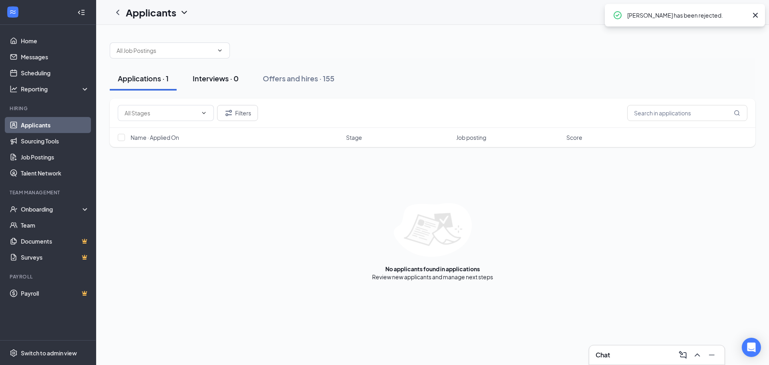
click at [213, 76] on div "Interviews · 0" at bounding box center [216, 78] width 46 height 10
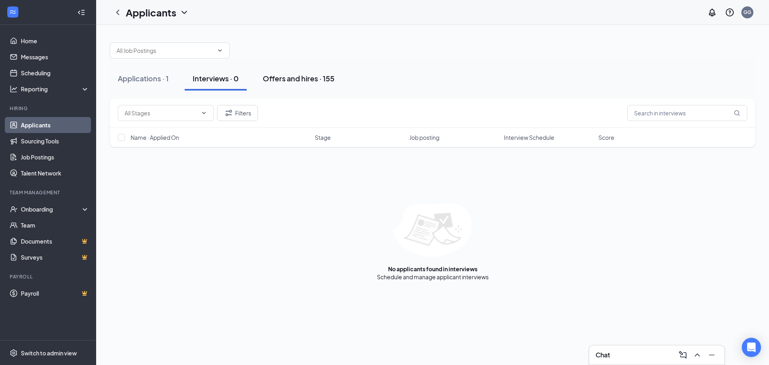
click at [286, 80] on div "Offers and hires · 155" at bounding box center [299, 78] width 72 height 10
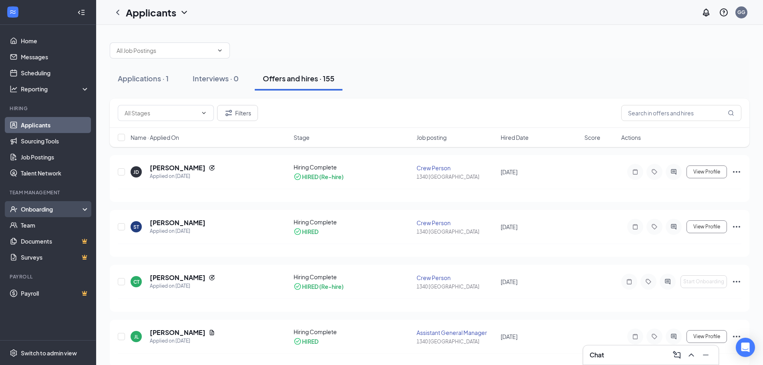
click at [48, 211] on div "Onboarding" at bounding box center [52, 209] width 62 height 8
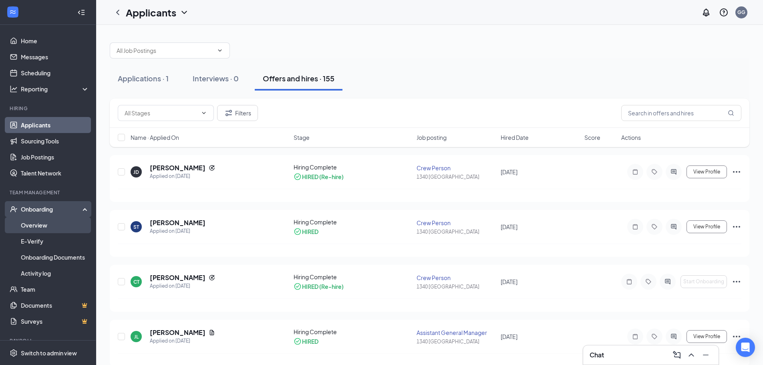
click at [38, 225] on link "Overview" at bounding box center [55, 225] width 68 height 16
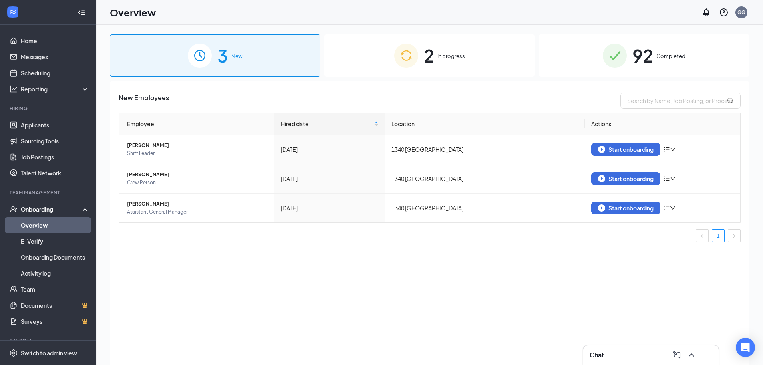
click at [447, 65] on div "2 In progress" at bounding box center [429, 55] width 211 height 42
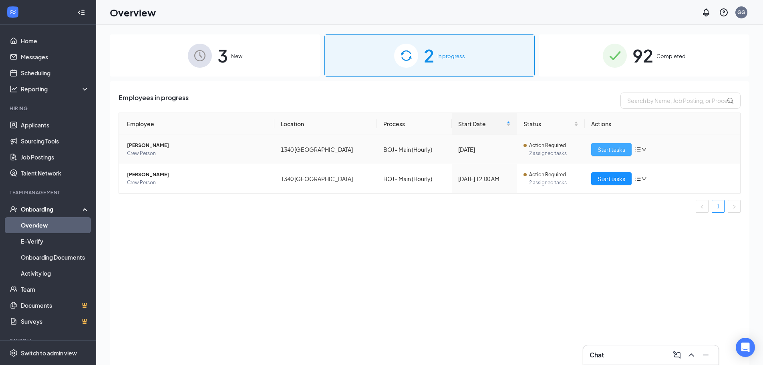
click at [614, 148] on span "Start tasks" at bounding box center [612, 149] width 28 height 9
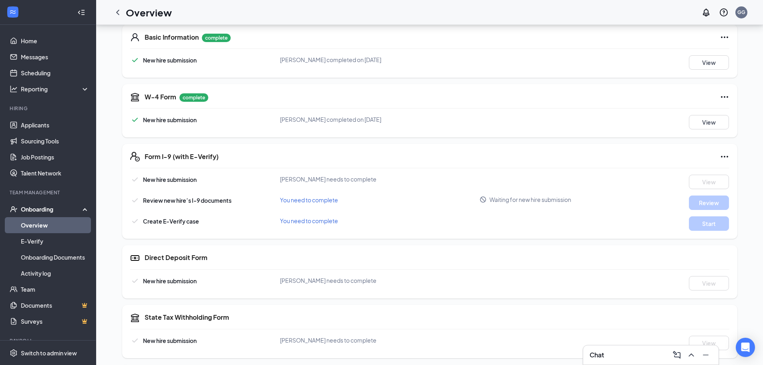
scroll to position [61, 0]
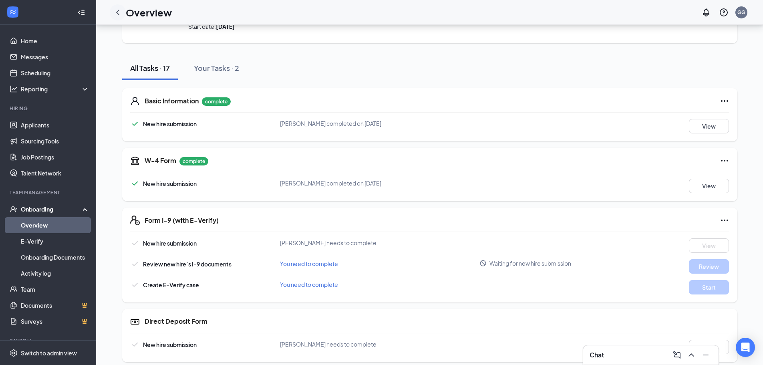
click at [118, 13] on icon "ChevronLeft" at bounding box center [118, 13] width 10 height 10
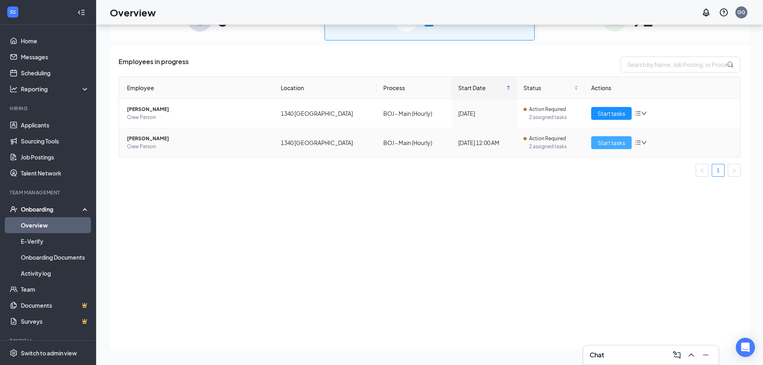
click at [603, 142] on span "Start tasks" at bounding box center [612, 142] width 28 height 9
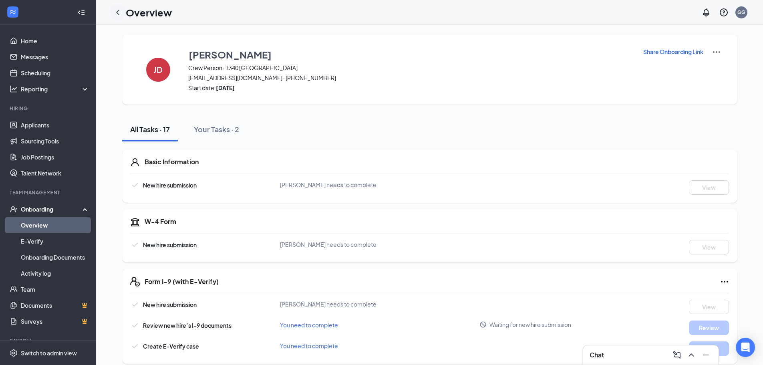
click at [117, 17] on icon "ChevronLeft" at bounding box center [118, 13] width 10 height 10
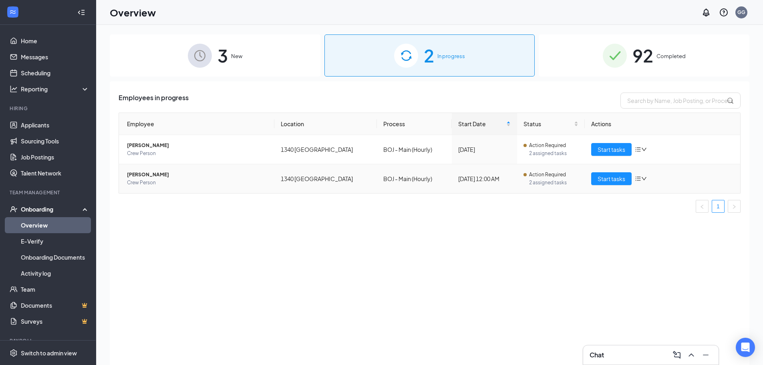
click at [142, 176] on span "[PERSON_NAME]" at bounding box center [197, 175] width 141 height 8
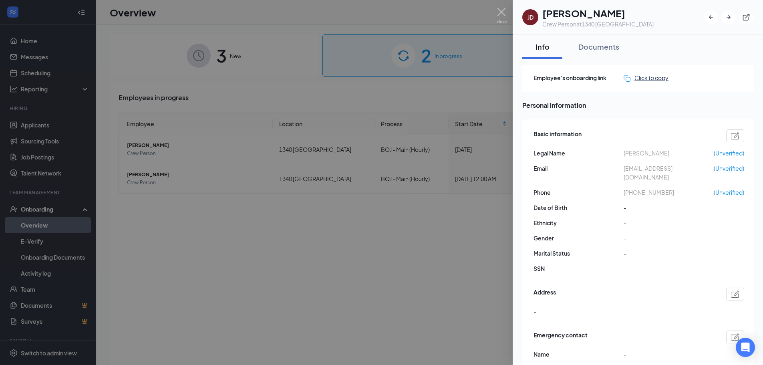
click at [652, 80] on div "Click to copy" at bounding box center [646, 77] width 45 height 9
click at [577, 12] on h1 "[PERSON_NAME]" at bounding box center [597, 13] width 111 height 14
click at [747, 20] on icon "ExternalLink" at bounding box center [746, 17] width 7 height 7
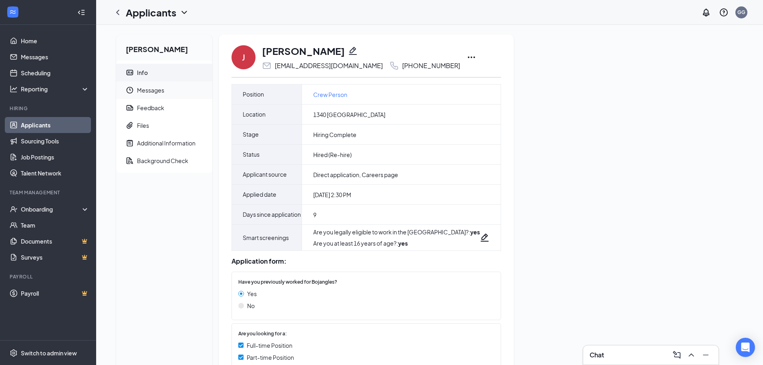
click at [152, 88] on span "Messages" at bounding box center [171, 90] width 69 height 18
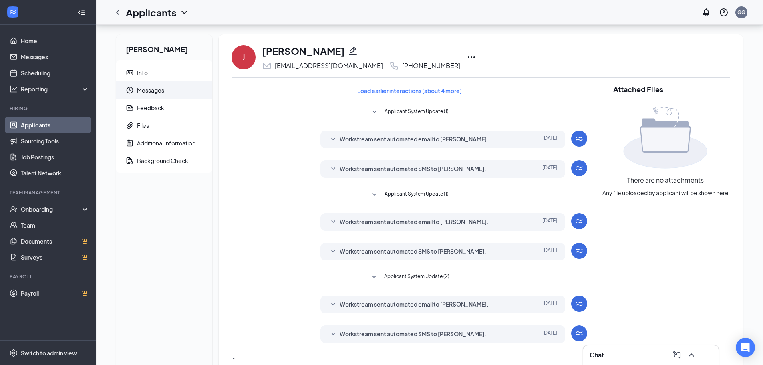
scroll to position [94, 0]
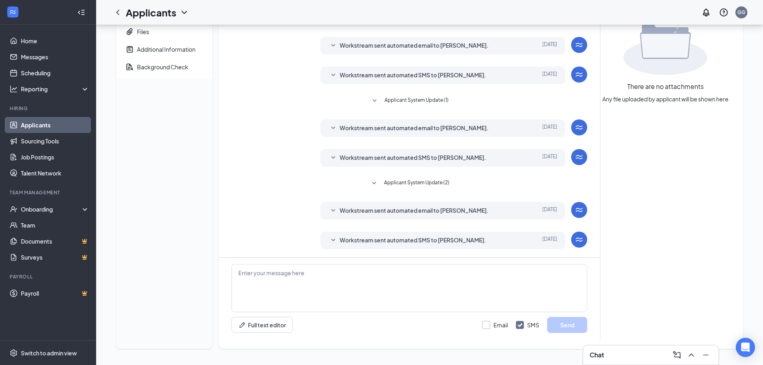
click at [487, 327] on input "Email" at bounding box center [495, 325] width 26 height 8
checkbox input "true"
click at [308, 278] on textarea at bounding box center [410, 288] width 356 height 48
paste textarea "https://www.workstream.us/j/onboarding/28f183d9/employee?locale=en"
type textarea "https://www.workstream.us/j/onboarding/28f183d9/employee?locale=en"
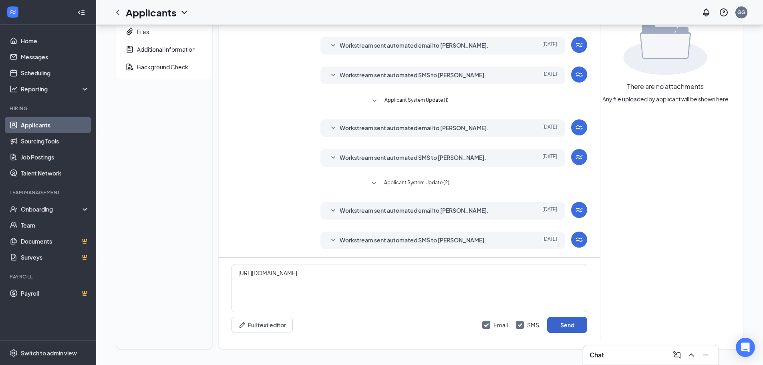
click at [564, 321] on button "Send" at bounding box center [567, 325] width 40 height 16
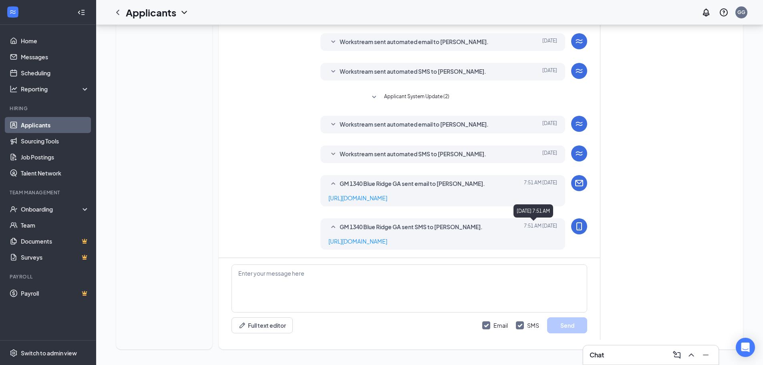
scroll to position [180, 0]
